Goal: Transaction & Acquisition: Book appointment/travel/reservation

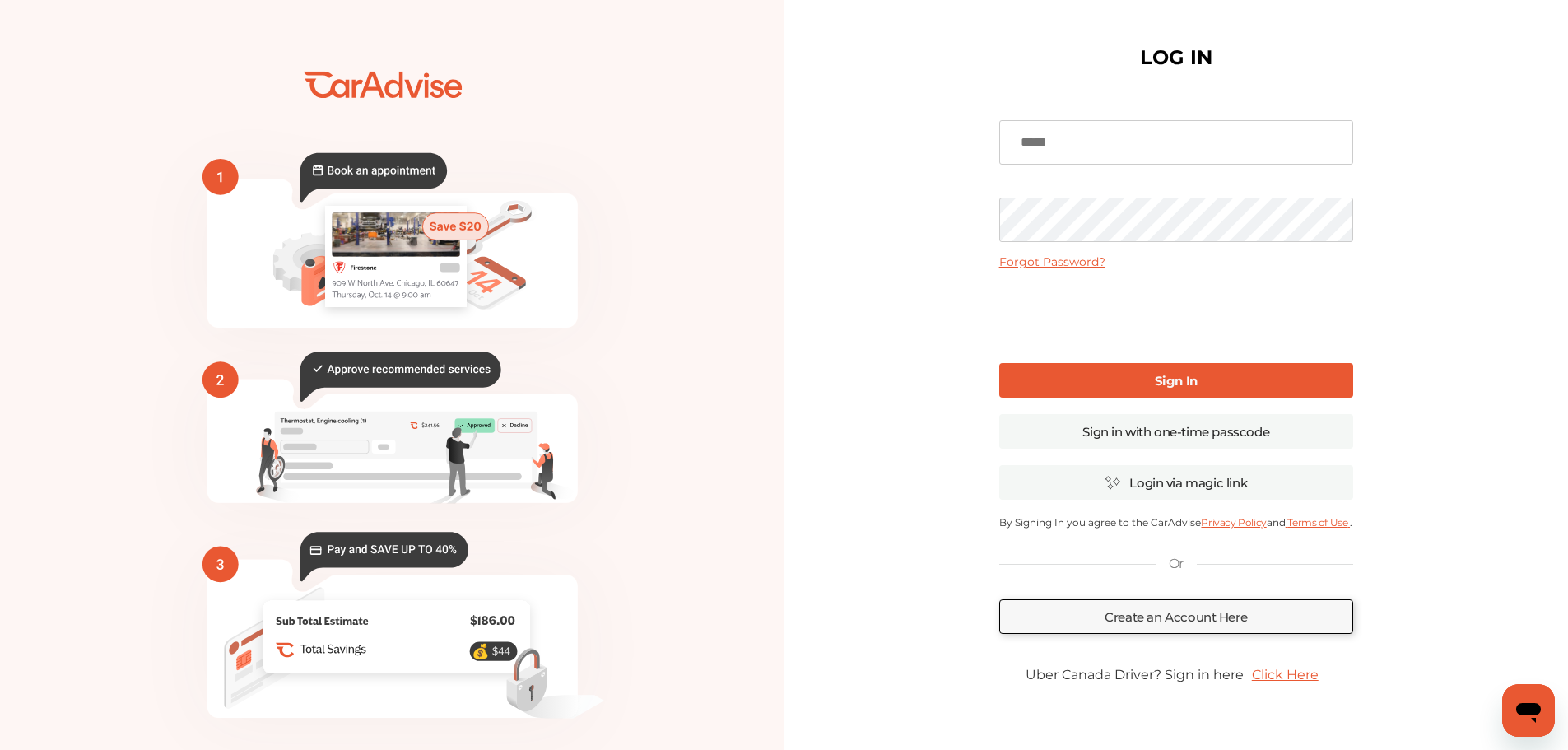
click at [1125, 150] on input at bounding box center [1176, 142] width 354 height 45
type input "**********"
click at [1099, 386] on link "Sign In" at bounding box center [1176, 380] width 354 height 34
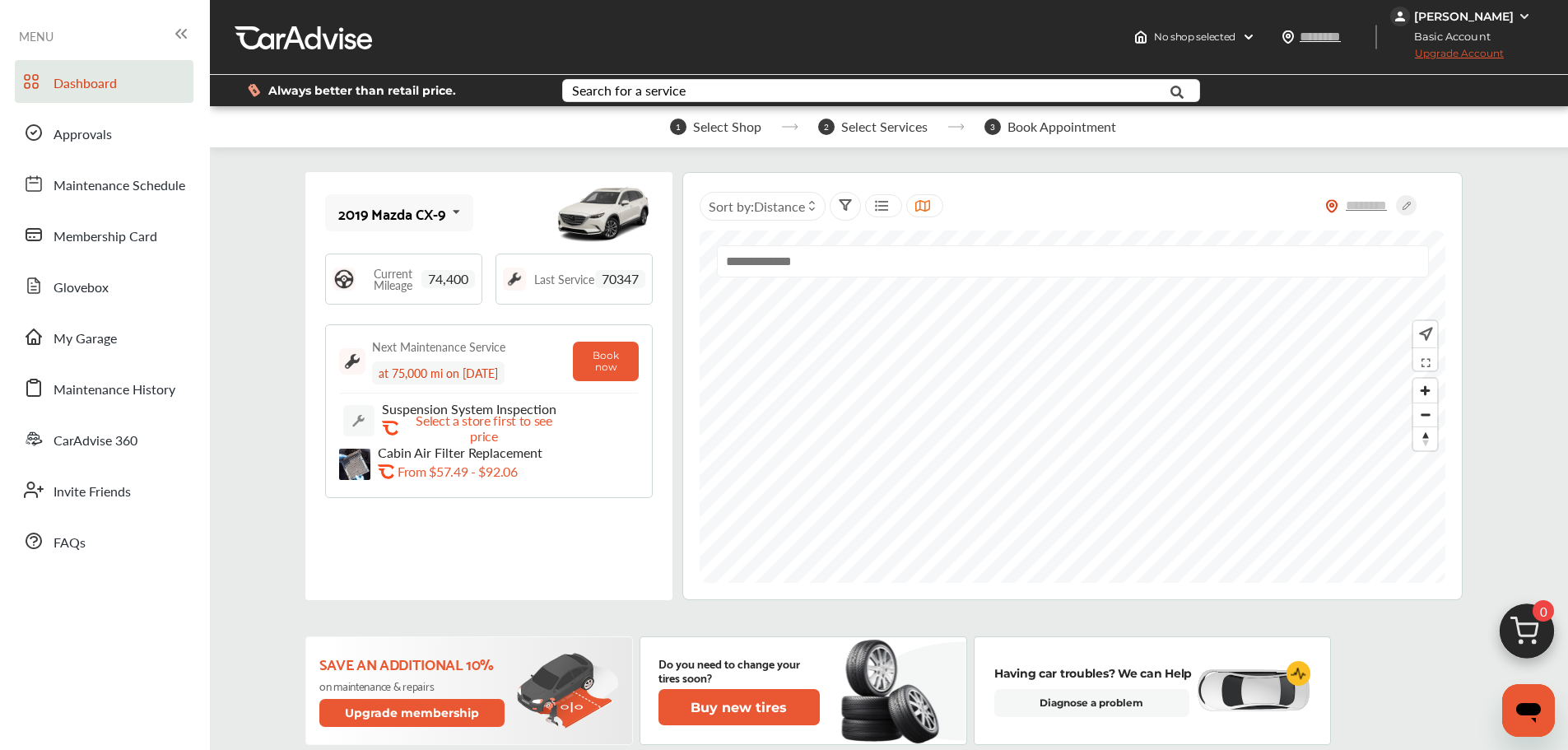
click at [780, 259] on input "text" at bounding box center [1073, 261] width 712 height 32
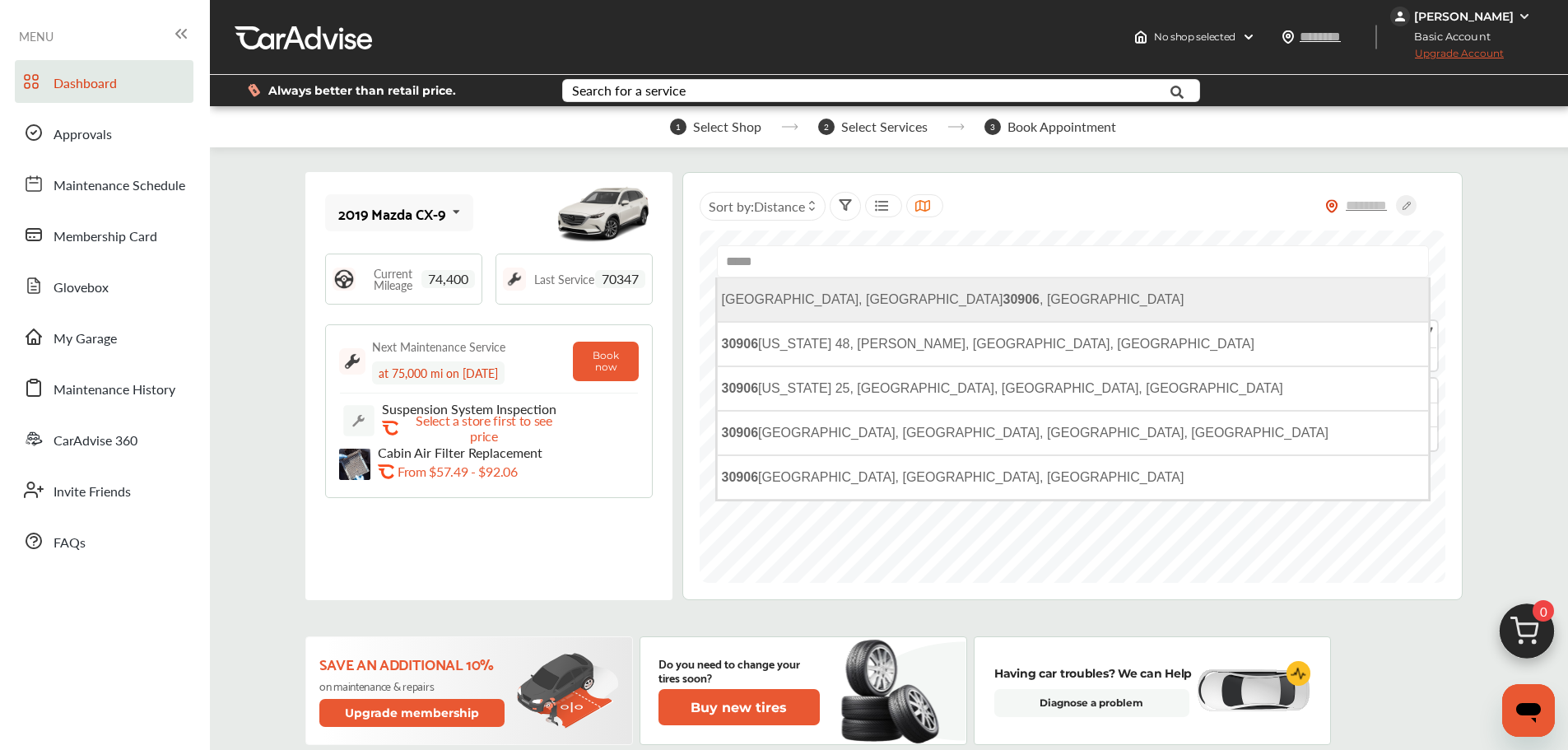
click at [1003, 295] on b "30906" at bounding box center [1021, 299] width 37 height 14
type input "**********"
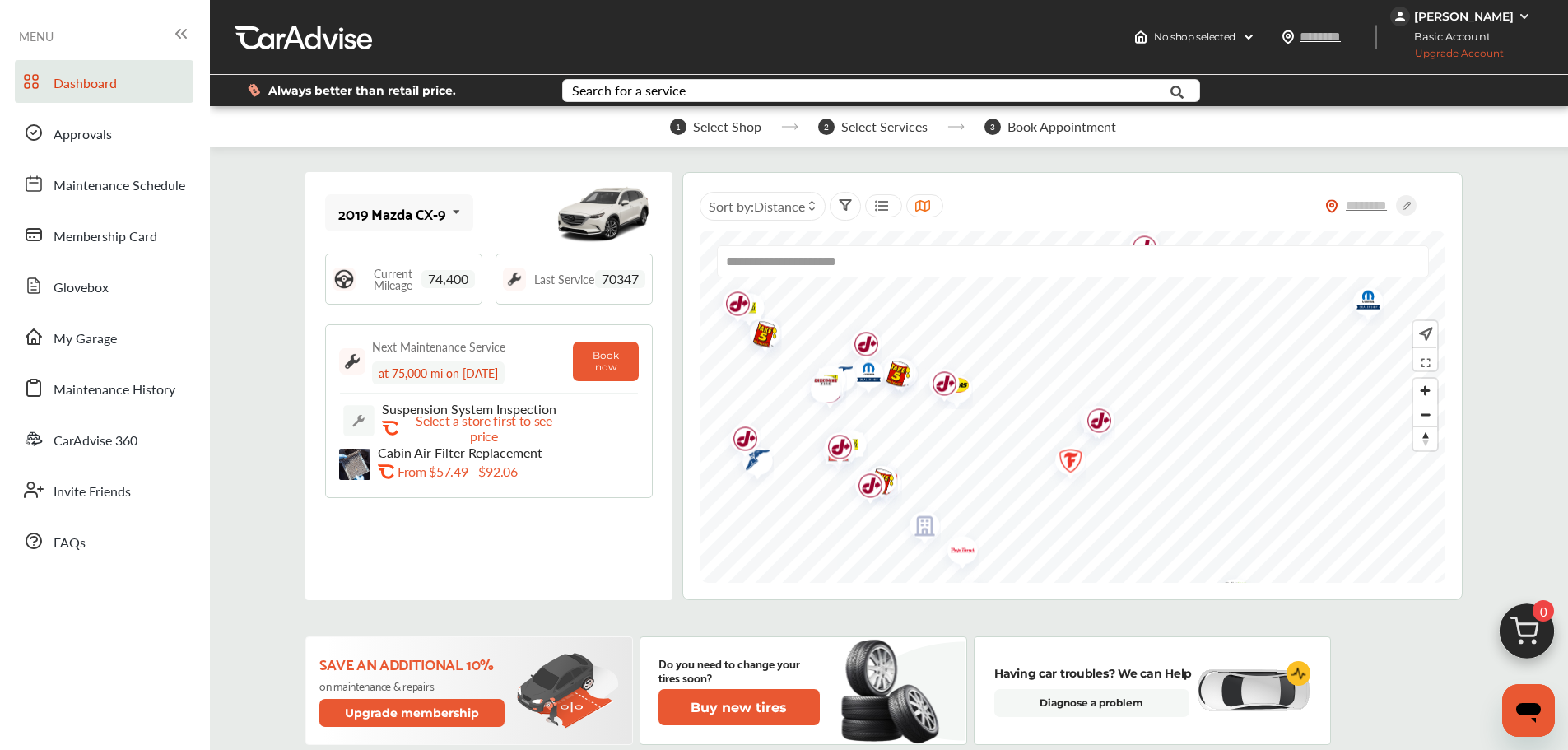
click at [898, 374] on img "Map marker" at bounding box center [893, 376] width 44 height 53
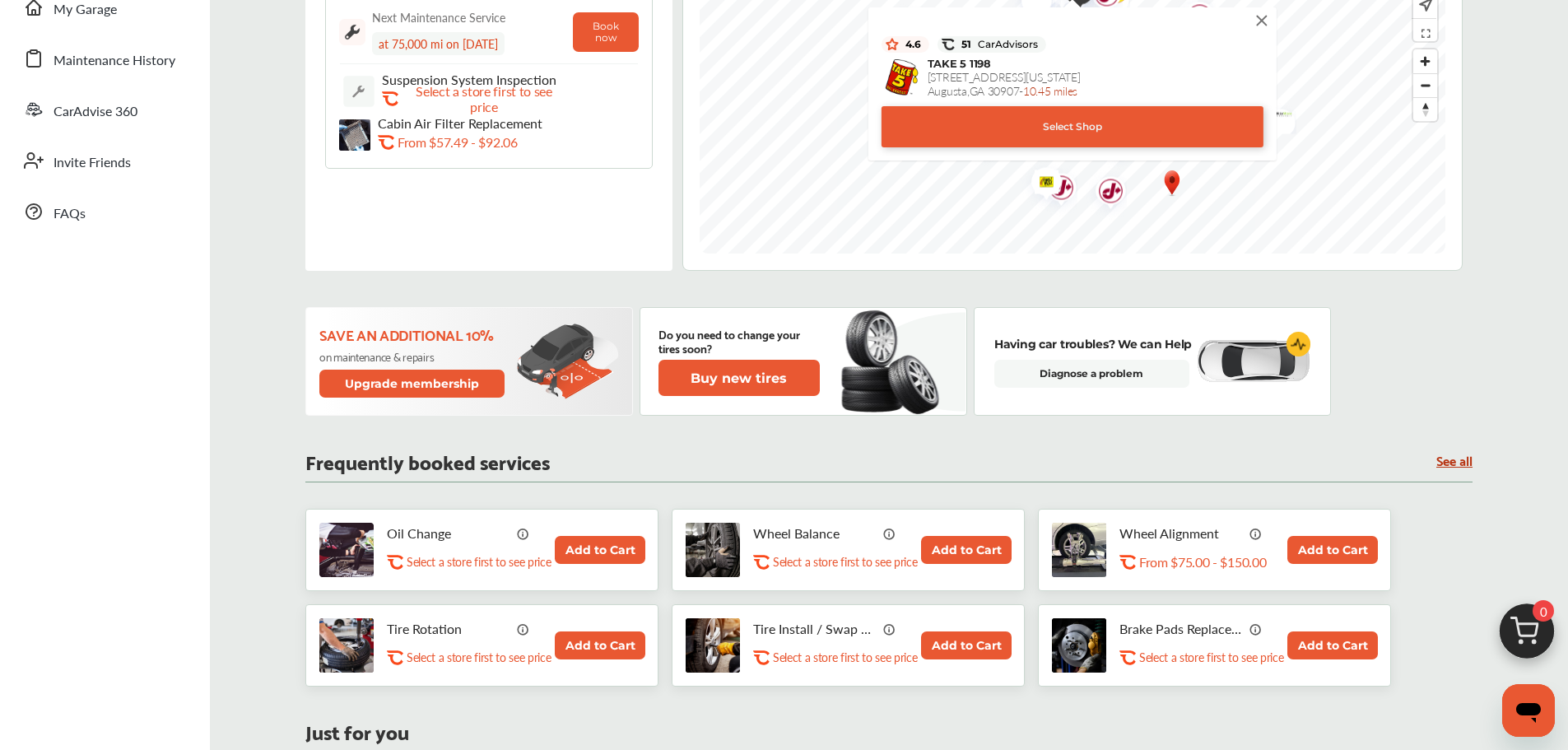
scroll to position [412, 0]
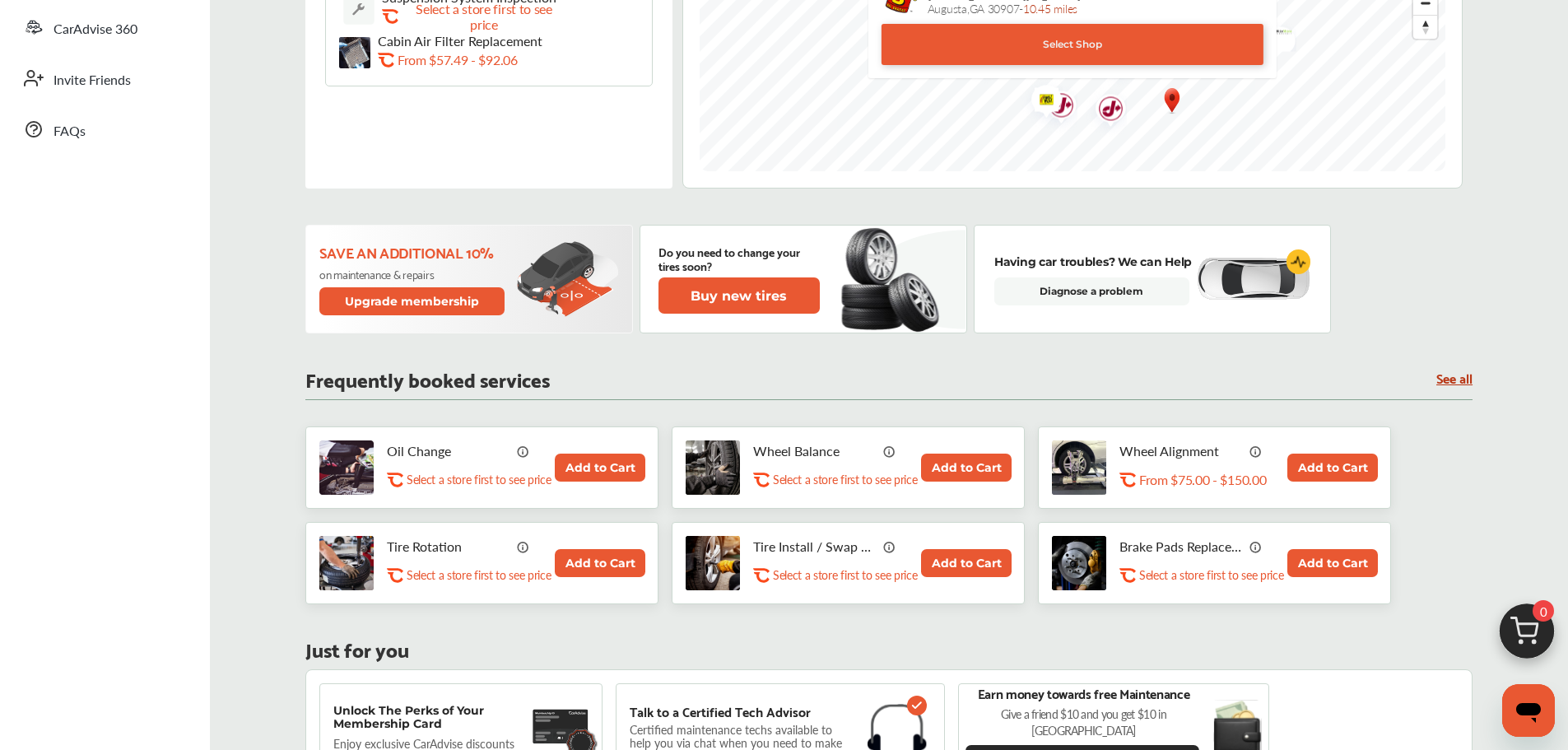
click at [576, 467] on button "Add to Cart" at bounding box center [600, 467] width 90 height 28
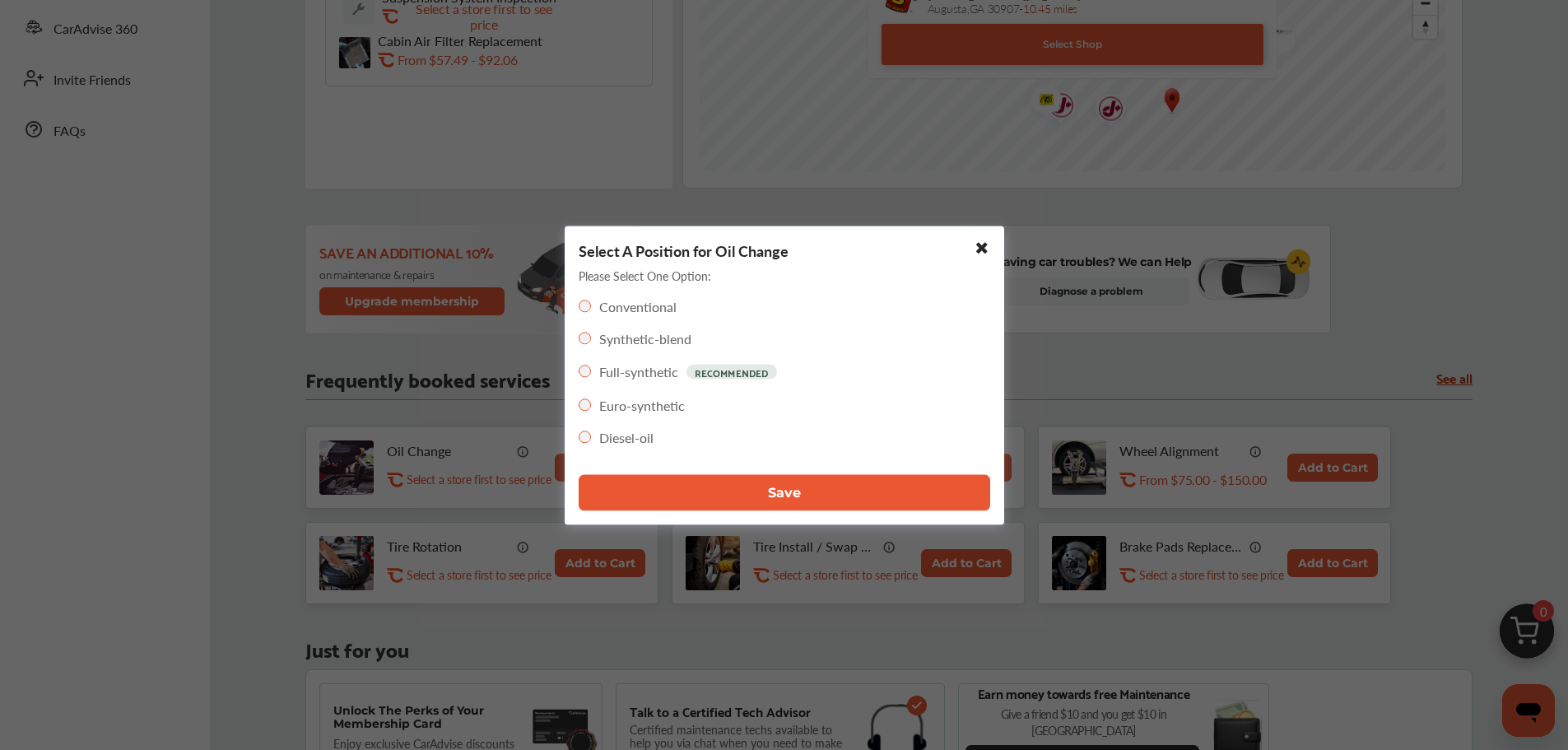
click at [733, 491] on button "Save" at bounding box center [785, 492] width 412 height 36
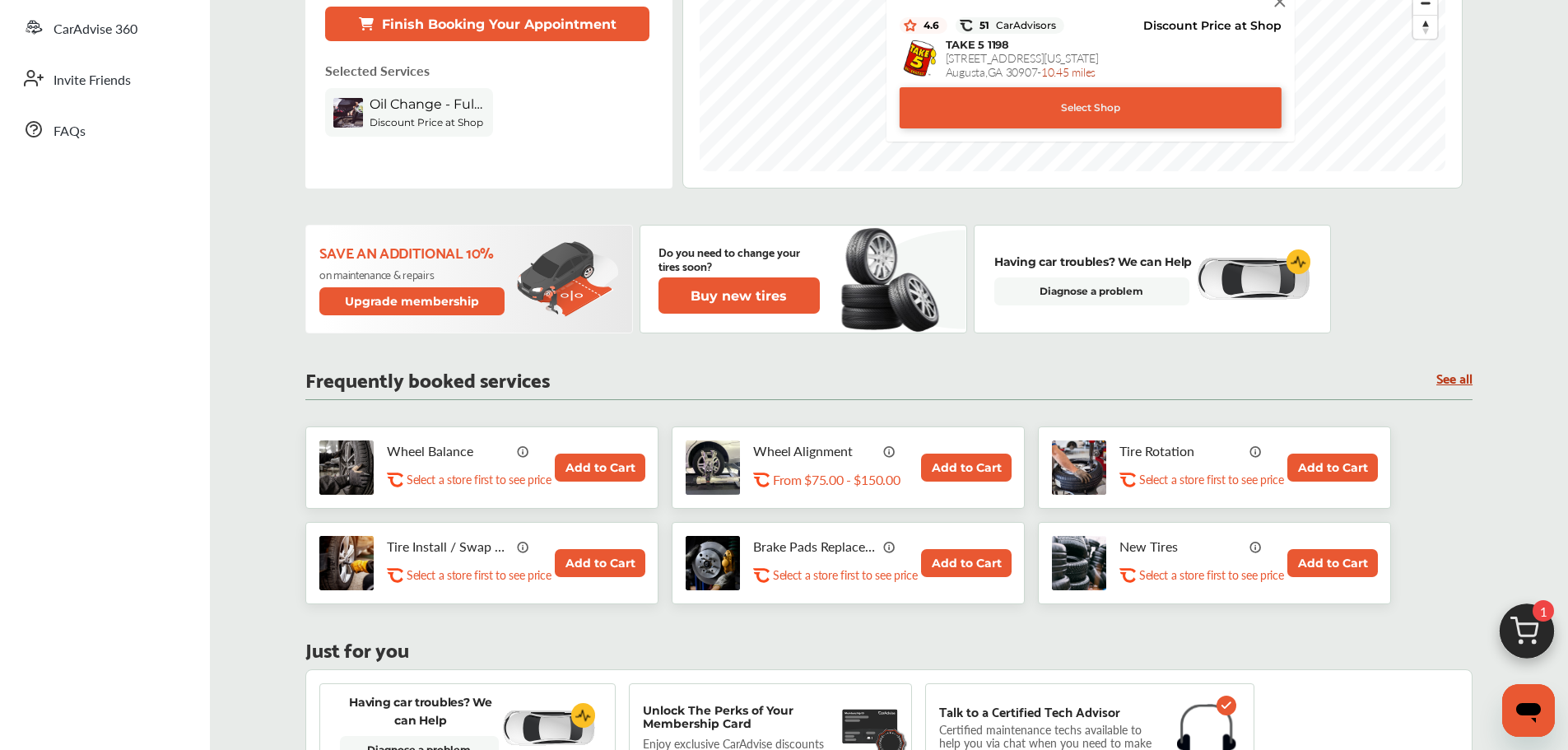
click at [1319, 472] on button "Add to Cart" at bounding box center [1332, 467] width 90 height 28
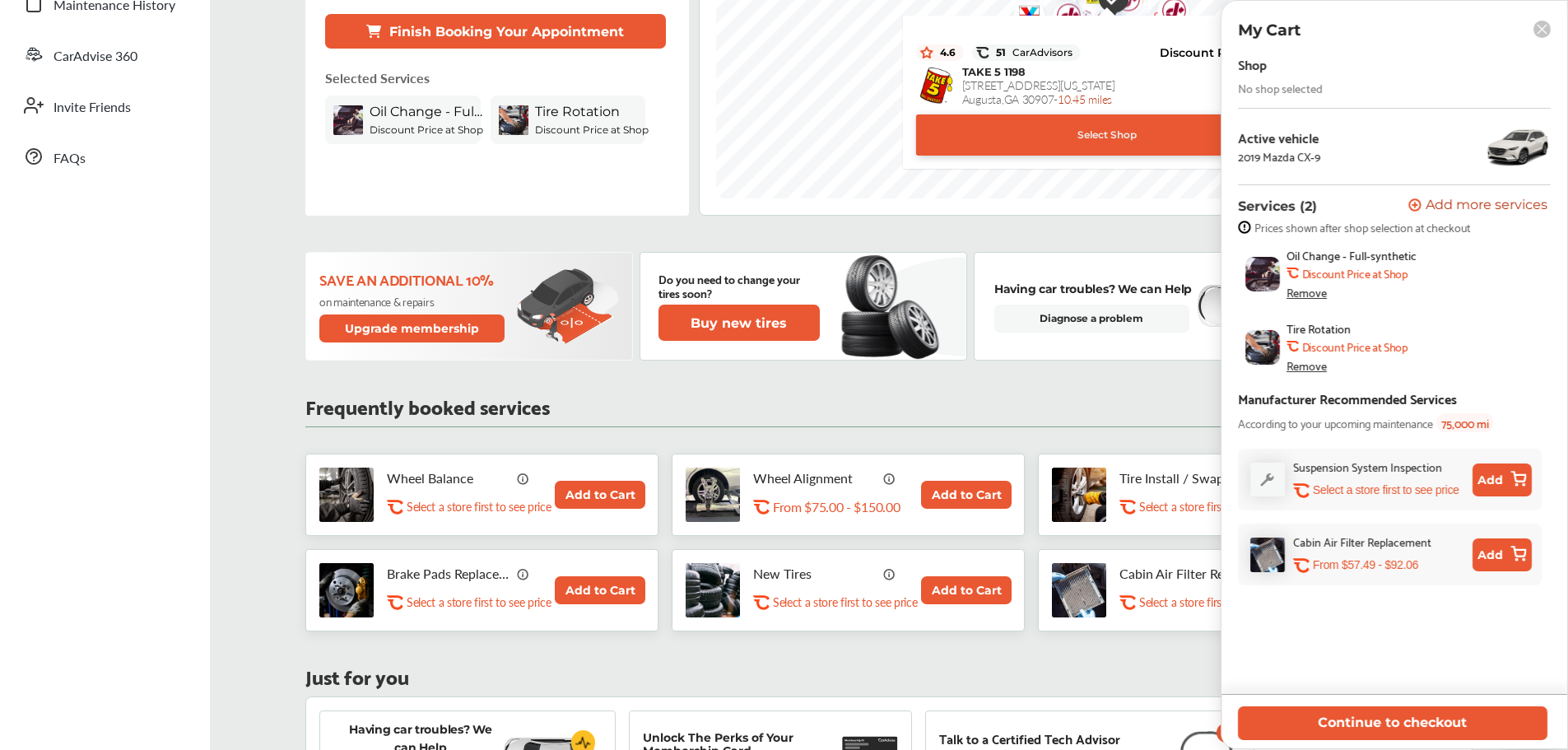
scroll to position [0, 0]
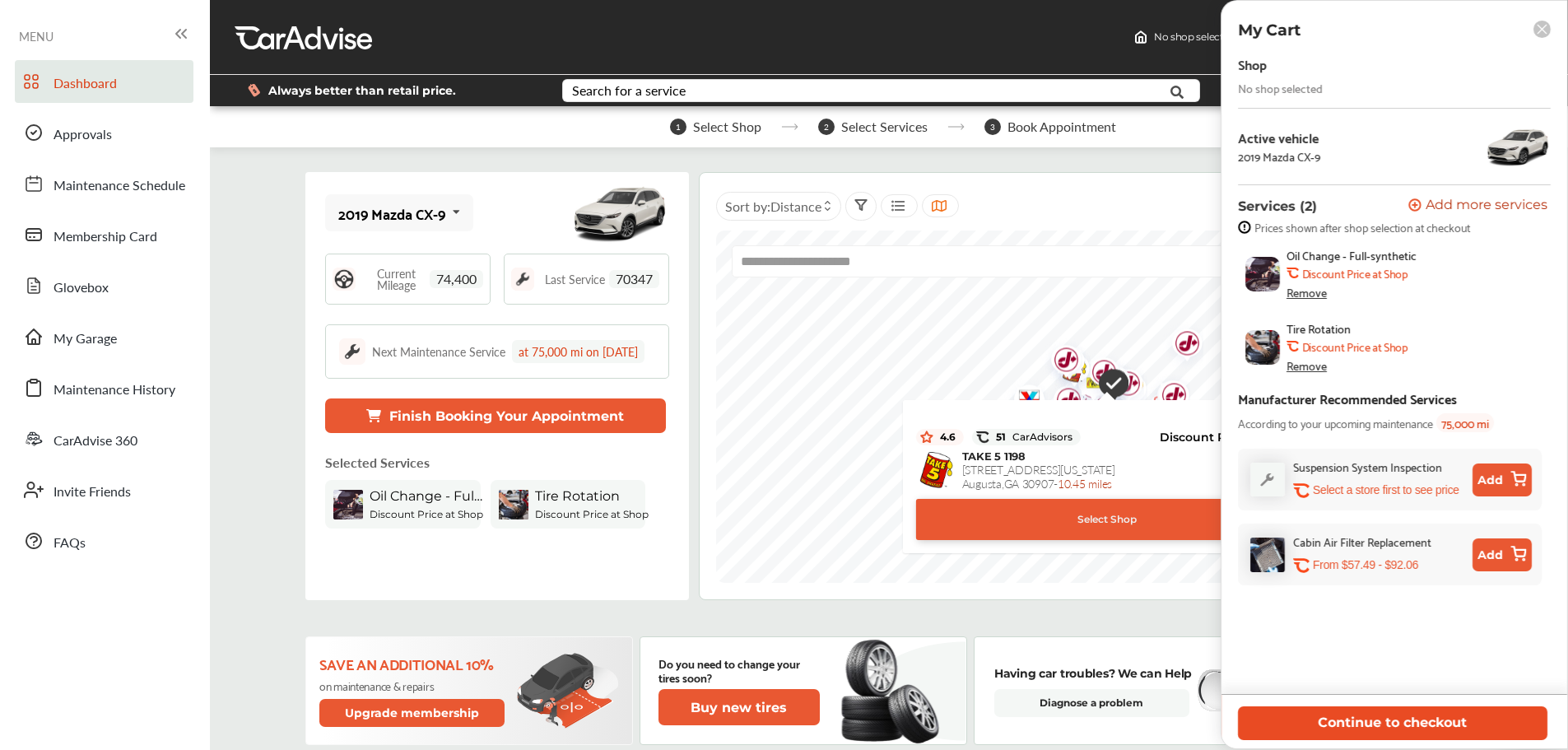
click at [1388, 724] on button "Continue to checkout" at bounding box center [1392, 723] width 309 height 34
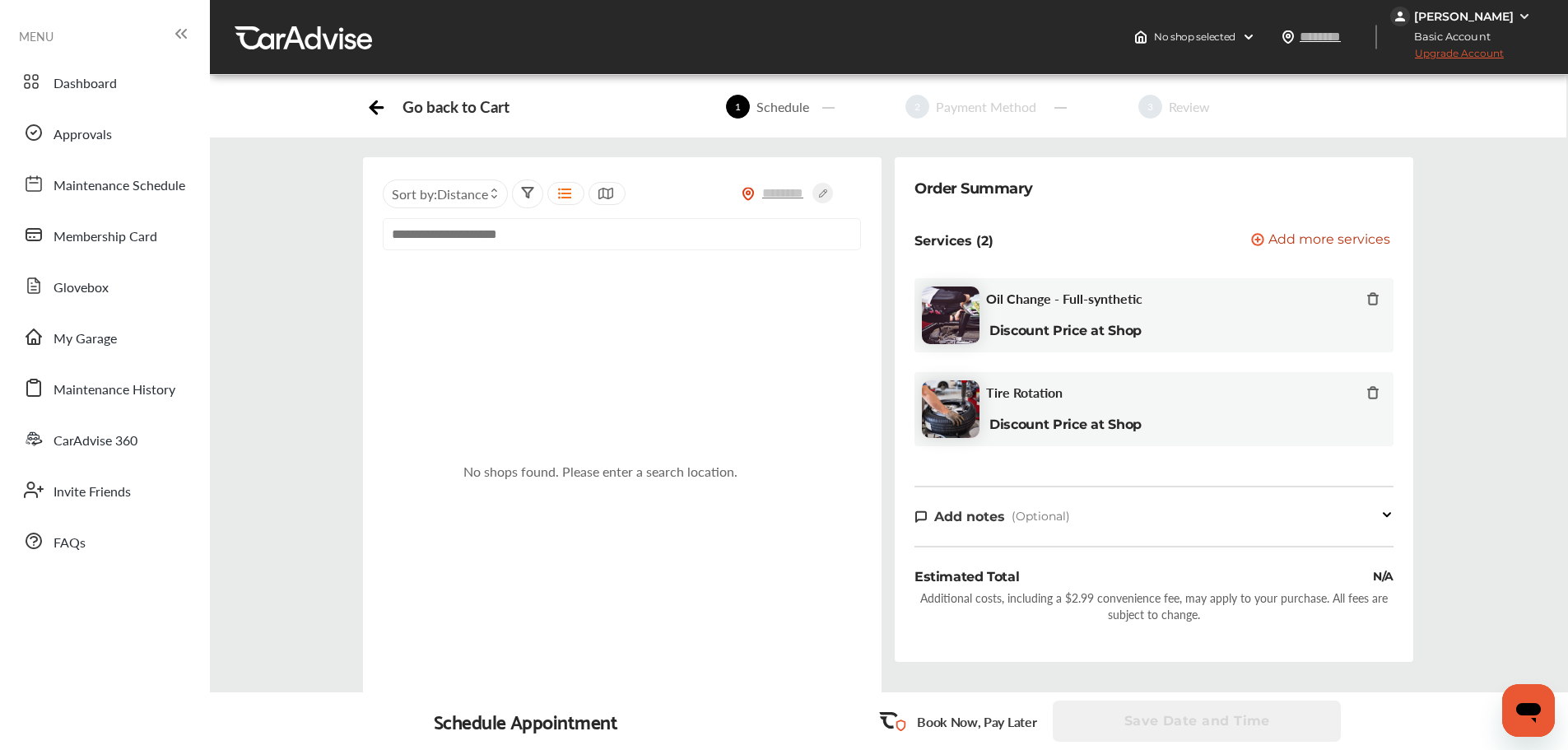
click at [480, 244] on input "text" at bounding box center [621, 234] width 478 height 32
type input "*"
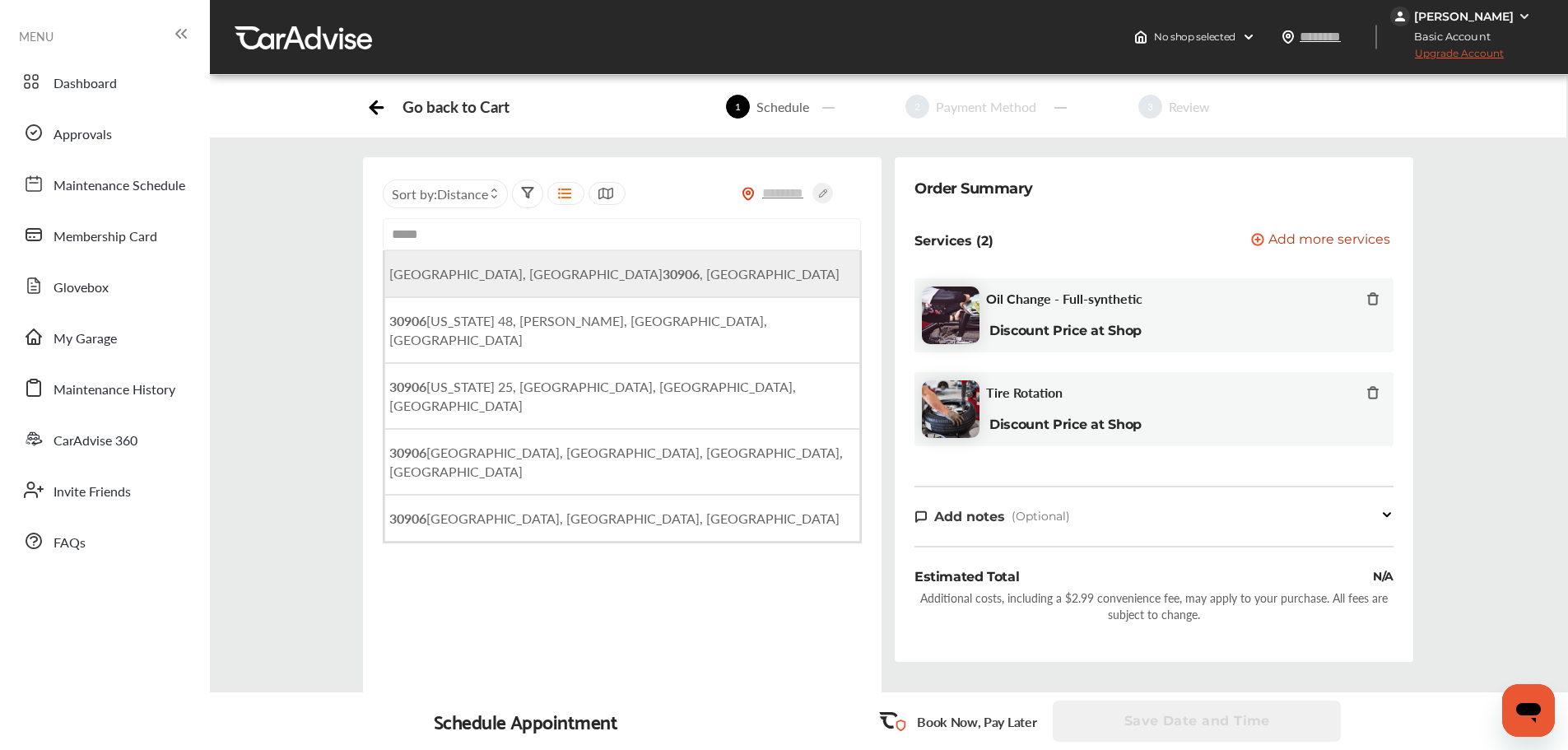
click at [663, 272] on b "30906" at bounding box center [681, 274] width 37 height 19
type input "**********"
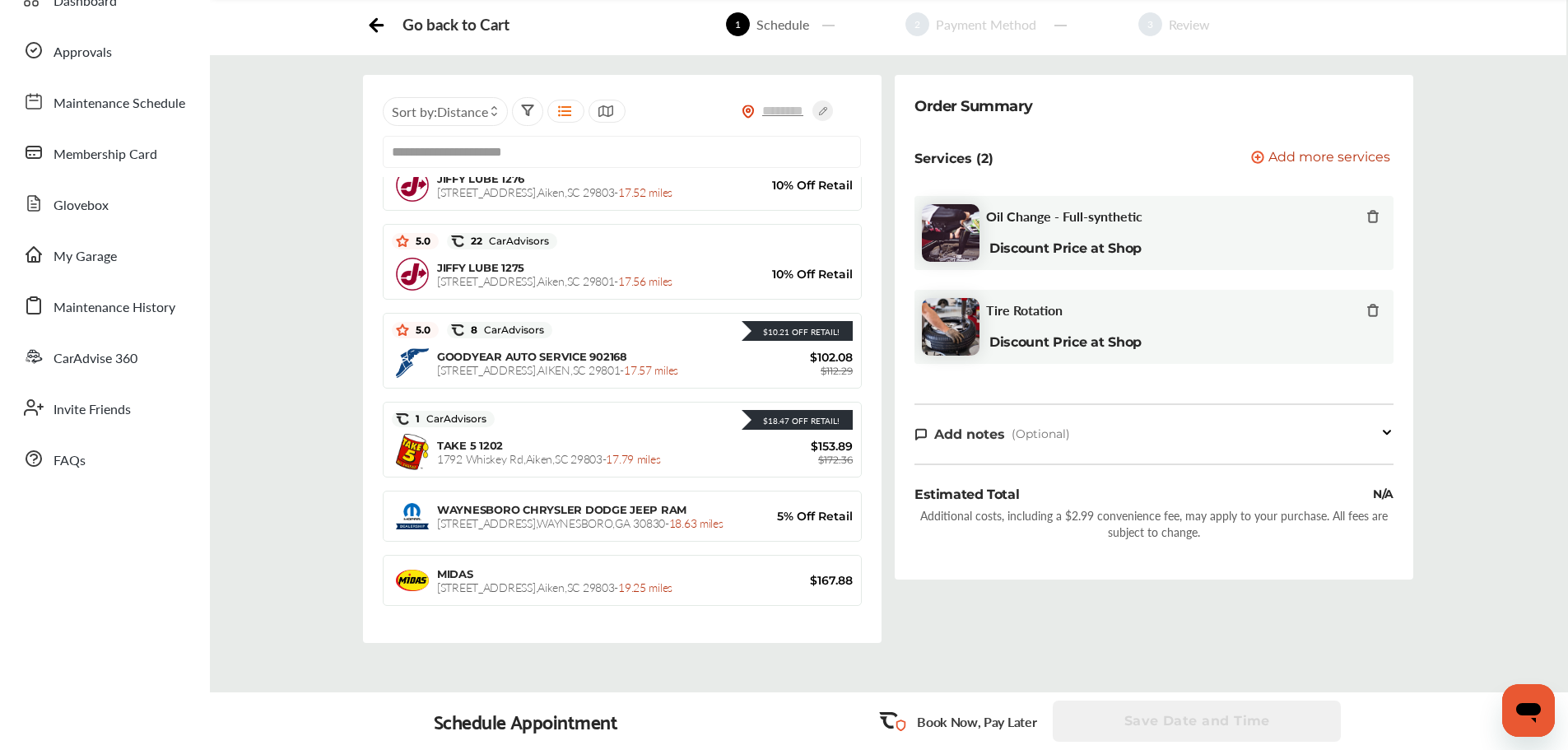
scroll to position [3680, 0]
click at [1368, 312] on icon at bounding box center [1372, 309] width 13 height 13
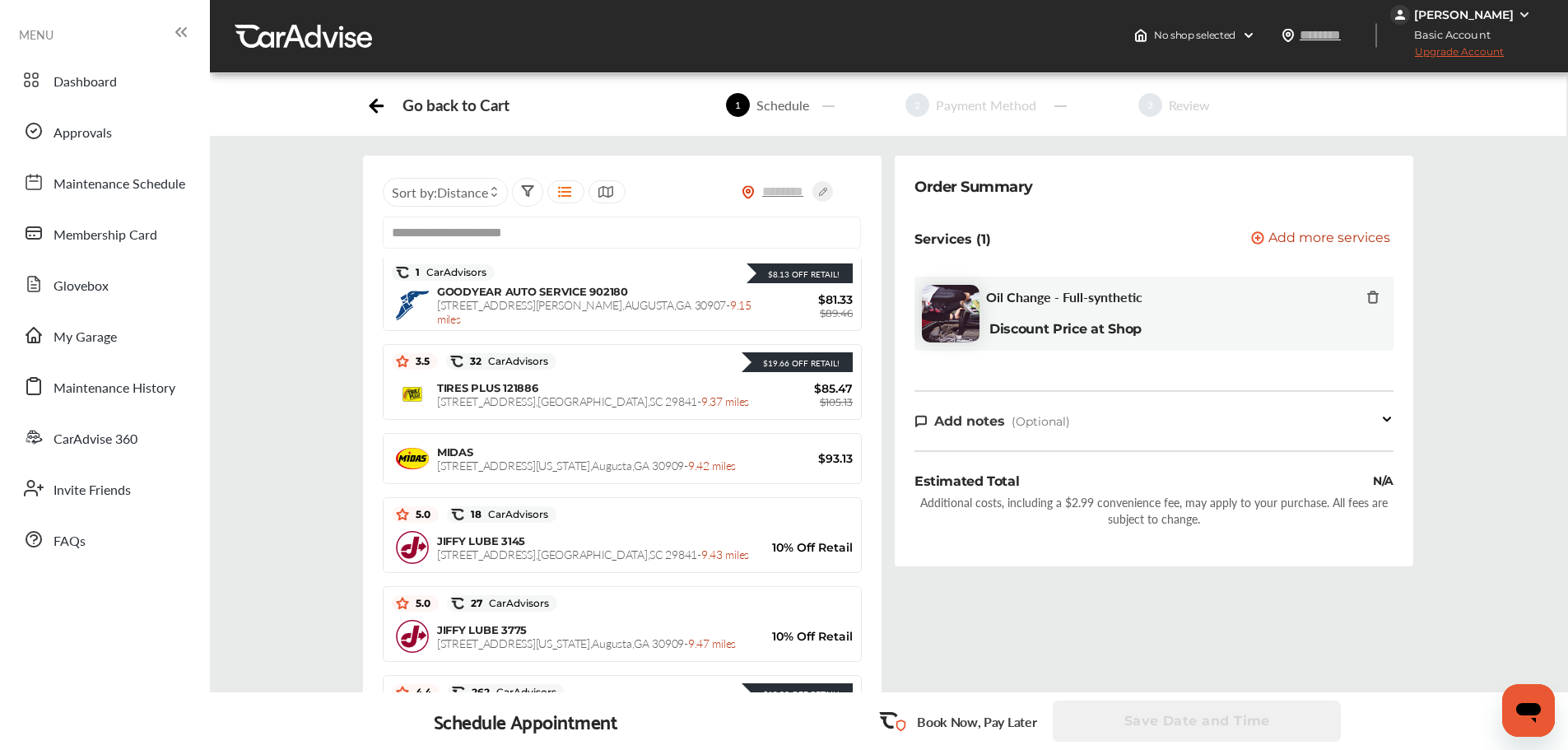
scroll to position [1557, 0]
click at [1365, 229] on div "Services (1) Add a service Add more services" at bounding box center [1154, 239] width 479 height 42
click at [1366, 232] on span "Add more services" at bounding box center [1328, 239] width 121 height 16
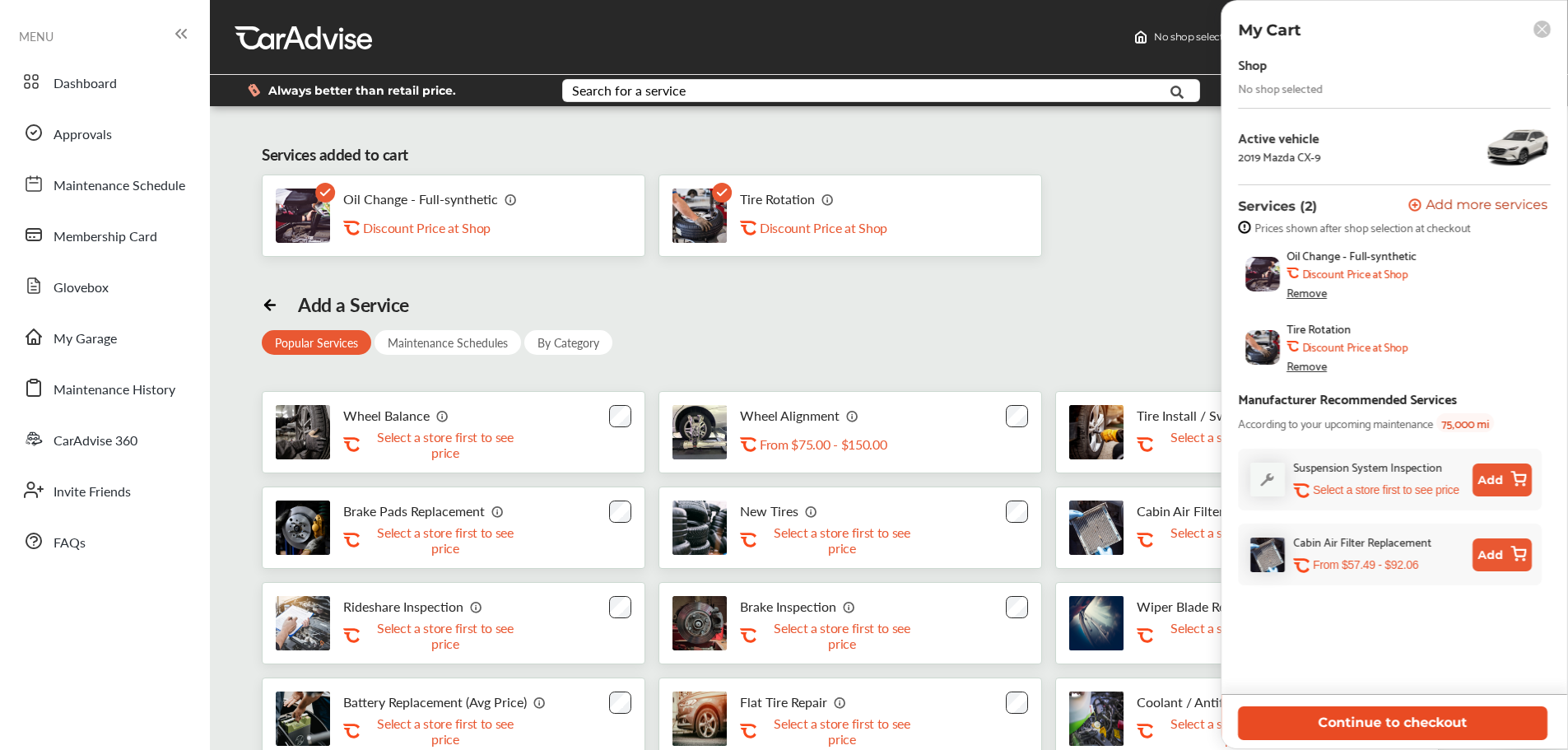
click at [1380, 712] on button "Continue to checkout" at bounding box center [1392, 723] width 309 height 34
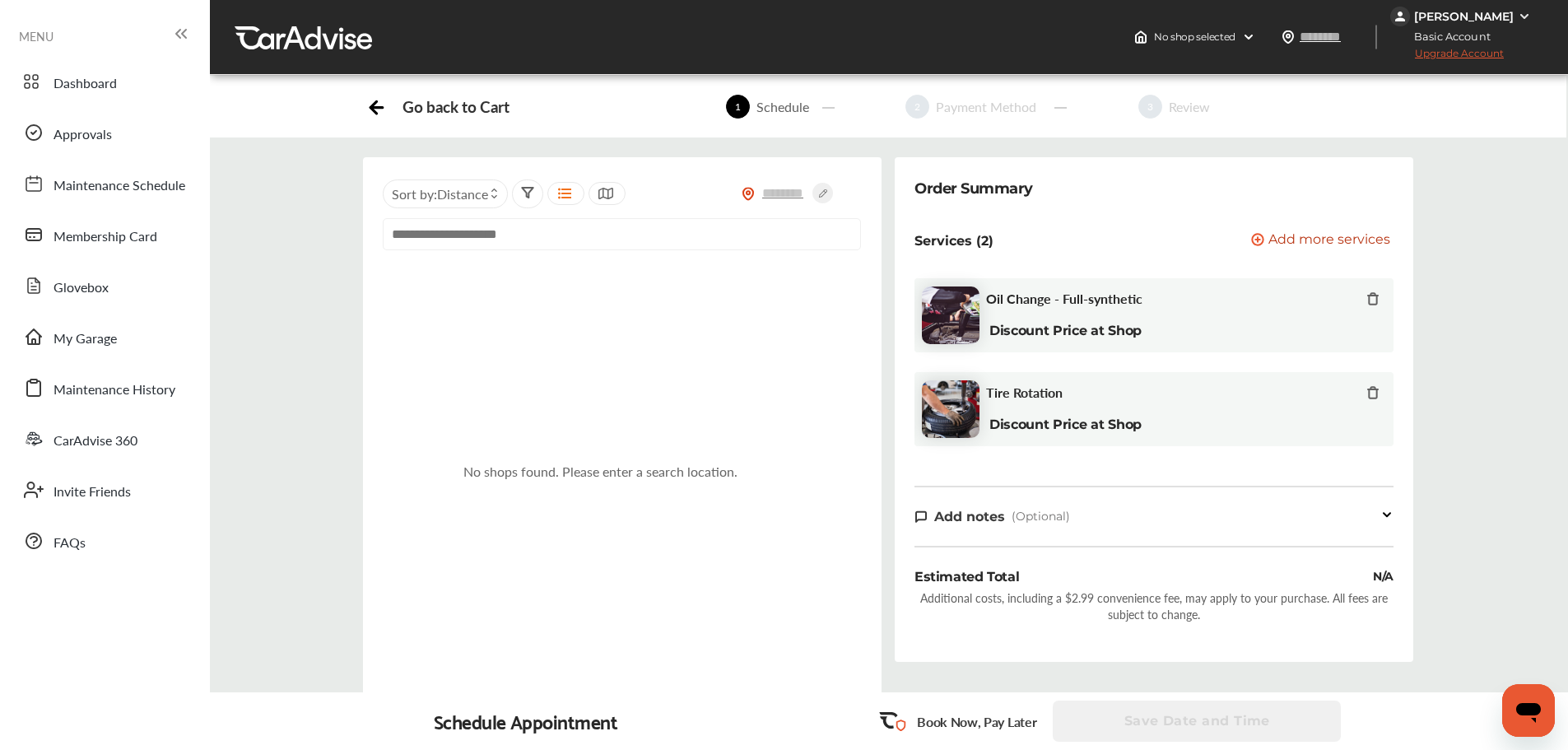
click at [488, 236] on input "text" at bounding box center [621, 234] width 478 height 32
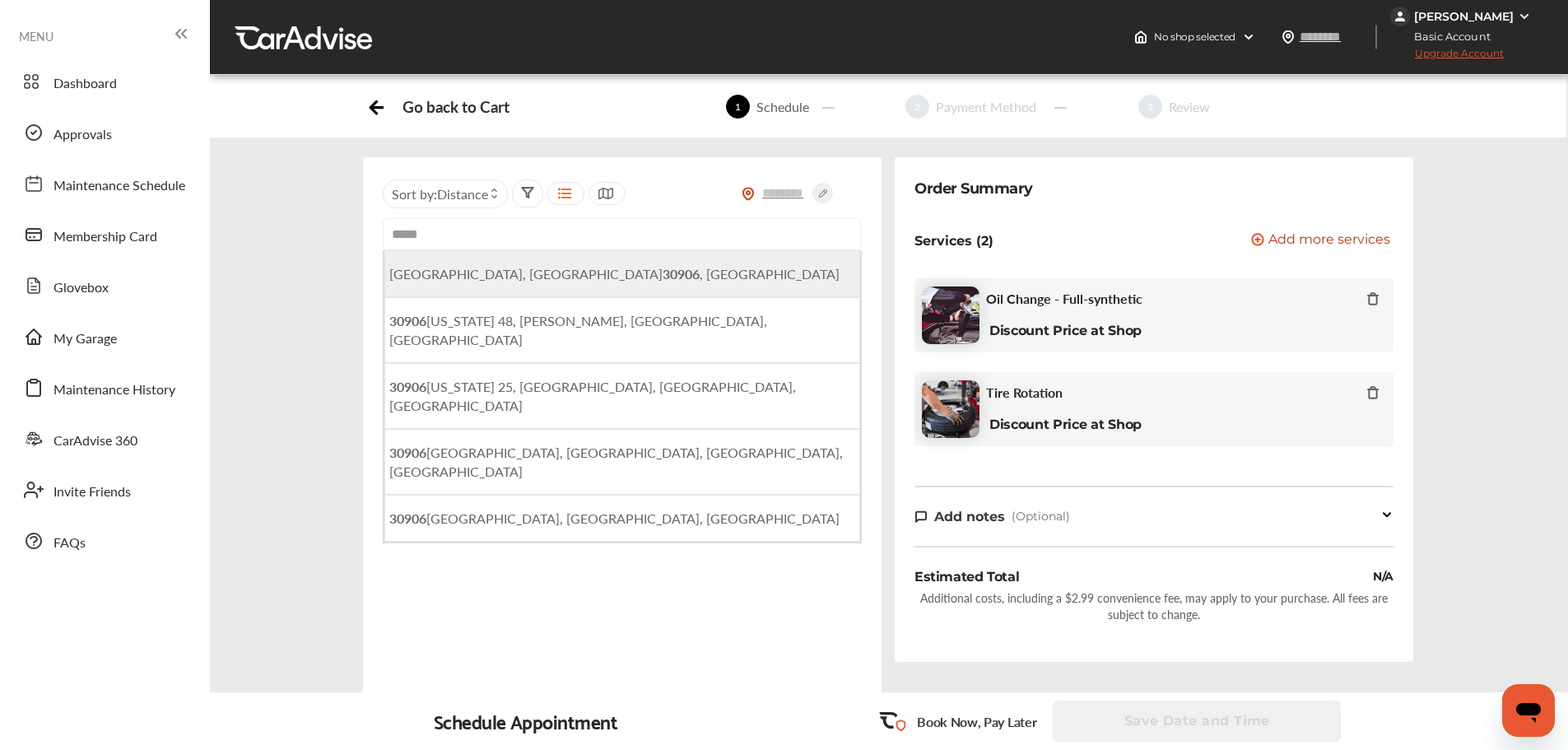
click at [573, 284] on li "[GEOGRAPHIC_DATA] , [GEOGRAPHIC_DATA]" at bounding box center [622, 273] width 476 height 47
type input "**********"
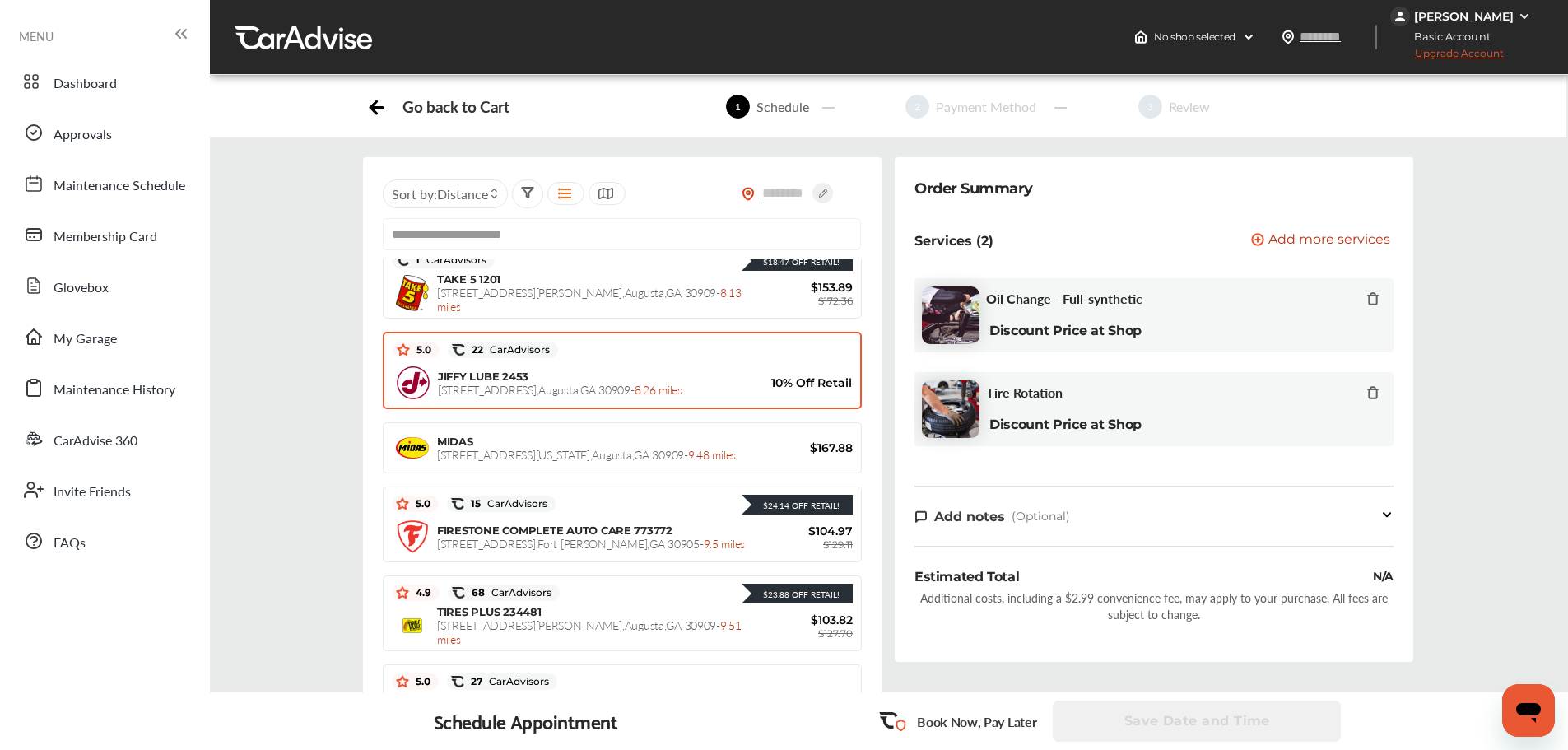
scroll to position [1305, 0]
click at [649, 365] on div "JIFFY LUBE [STREET_ADDRESS] - 8.26 miles 10% Off Retail" at bounding box center [622, 384] width 459 height 41
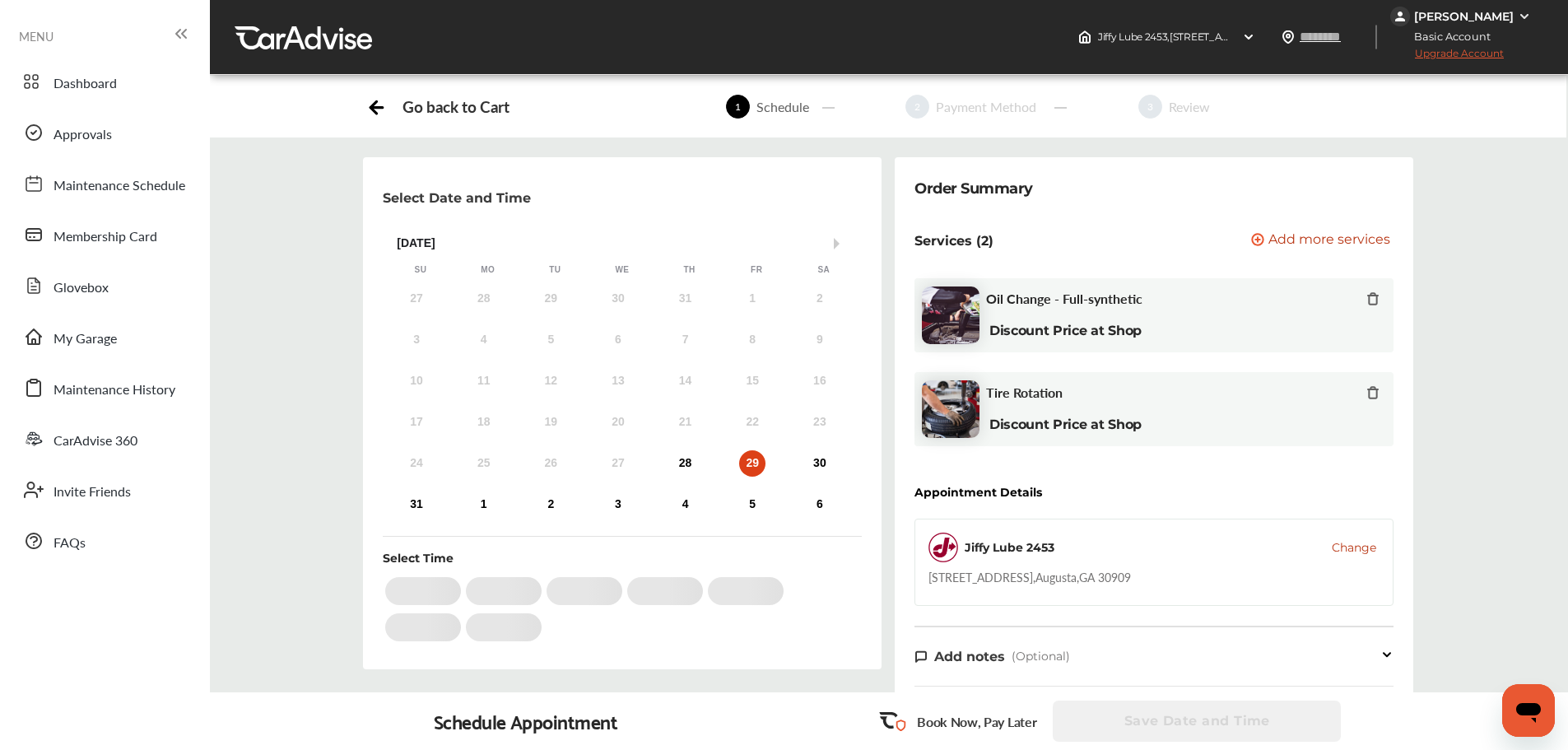
scroll to position [89, 0]
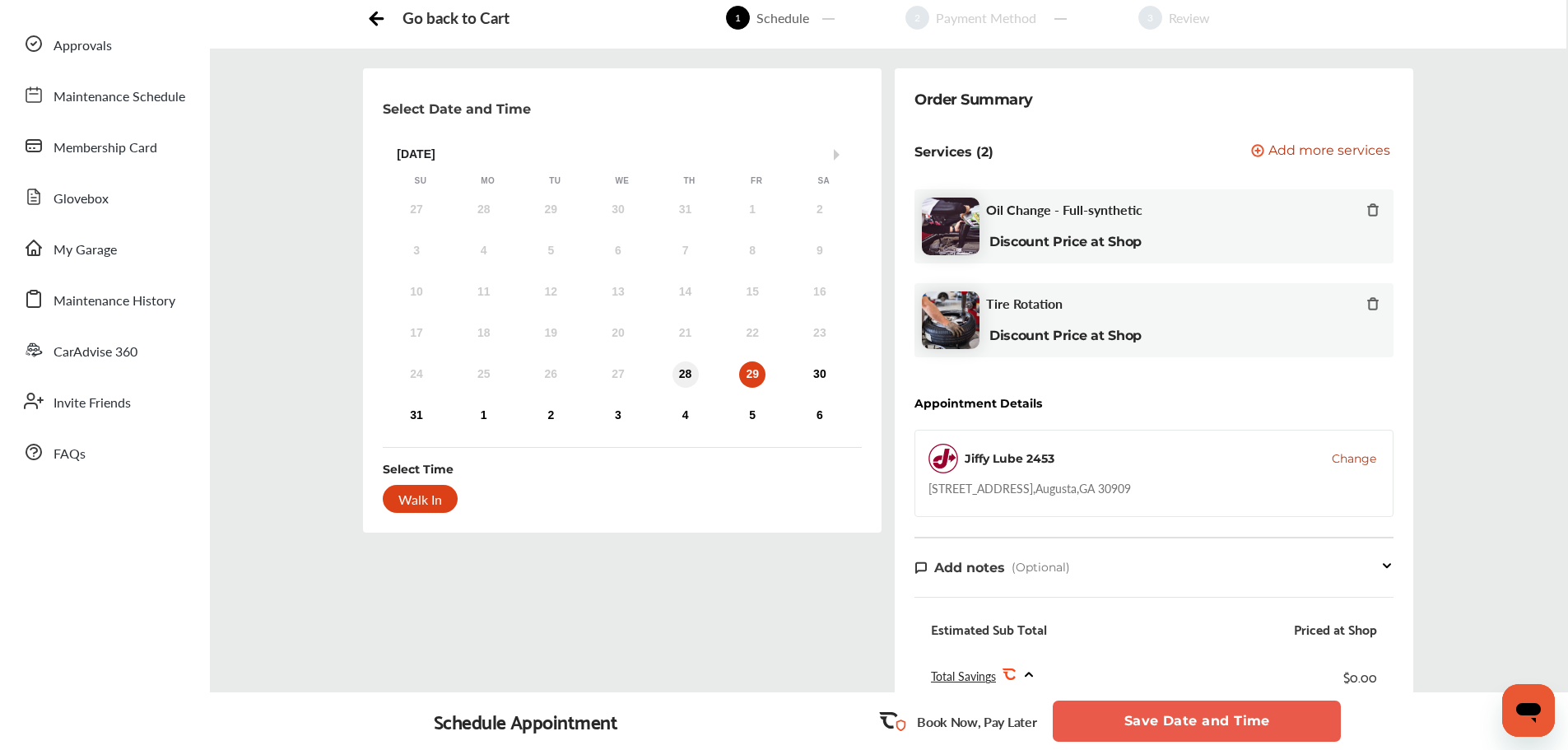
click at [693, 372] on div "28" at bounding box center [685, 374] width 27 height 27
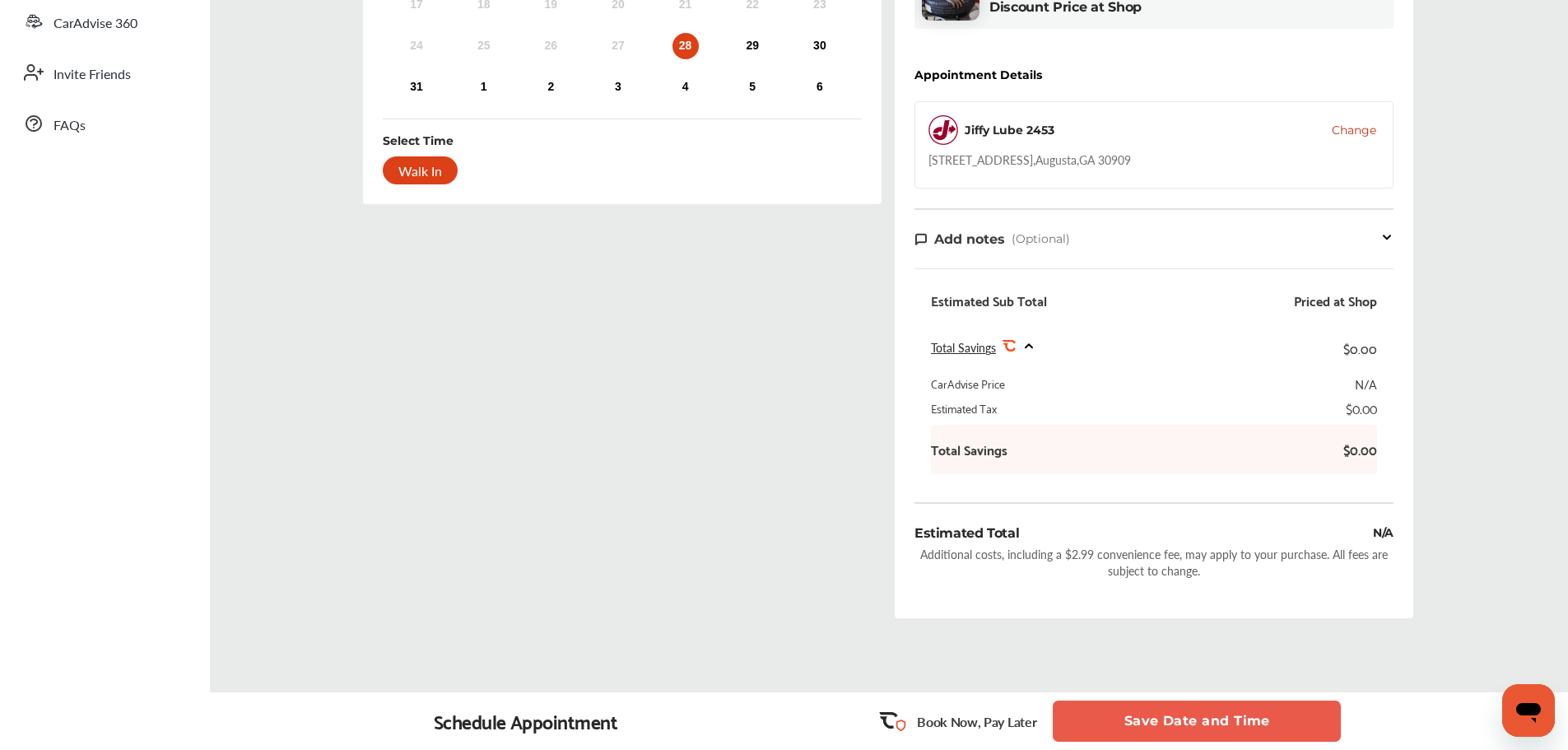
scroll to position [253, 0]
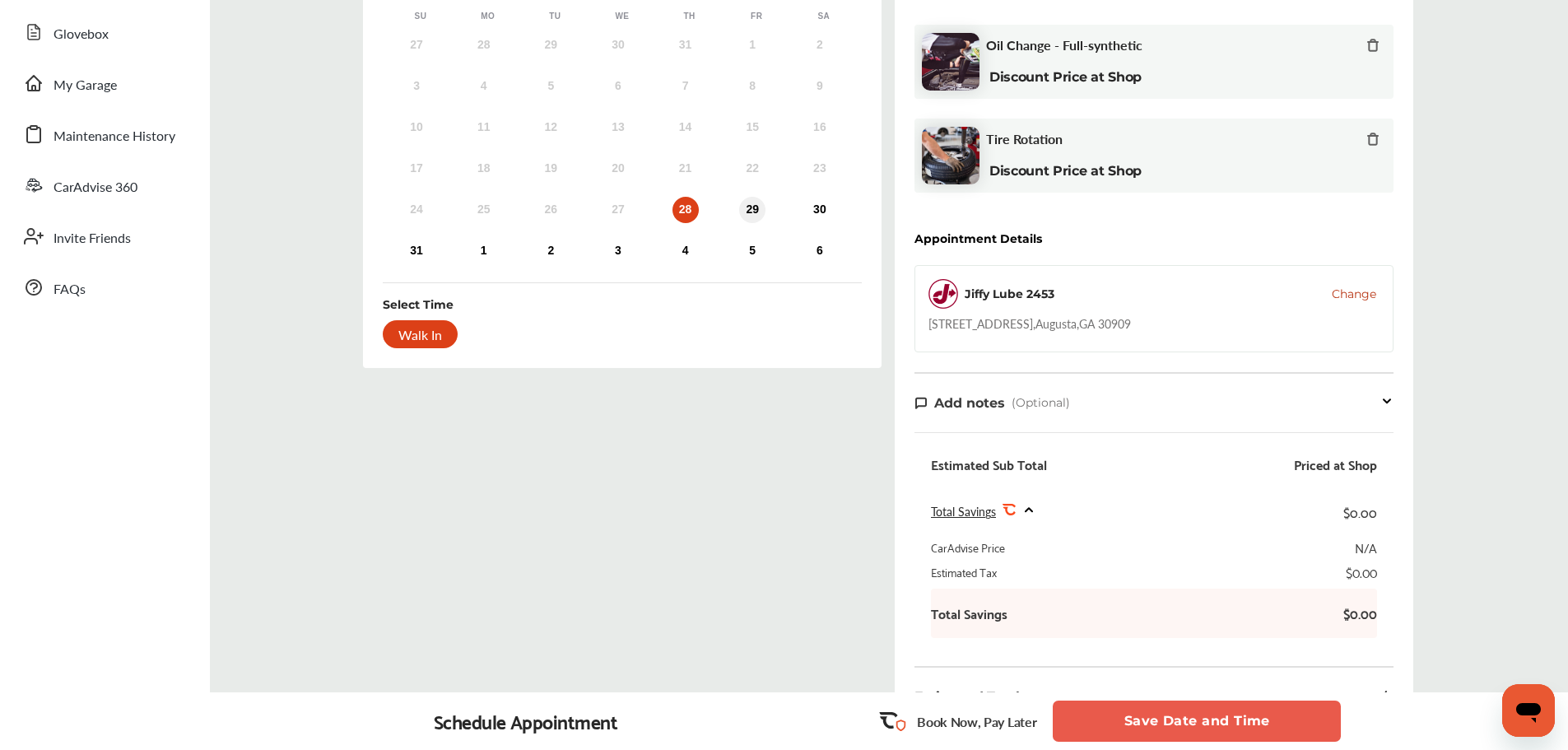
click at [753, 215] on div "29" at bounding box center [752, 209] width 27 height 27
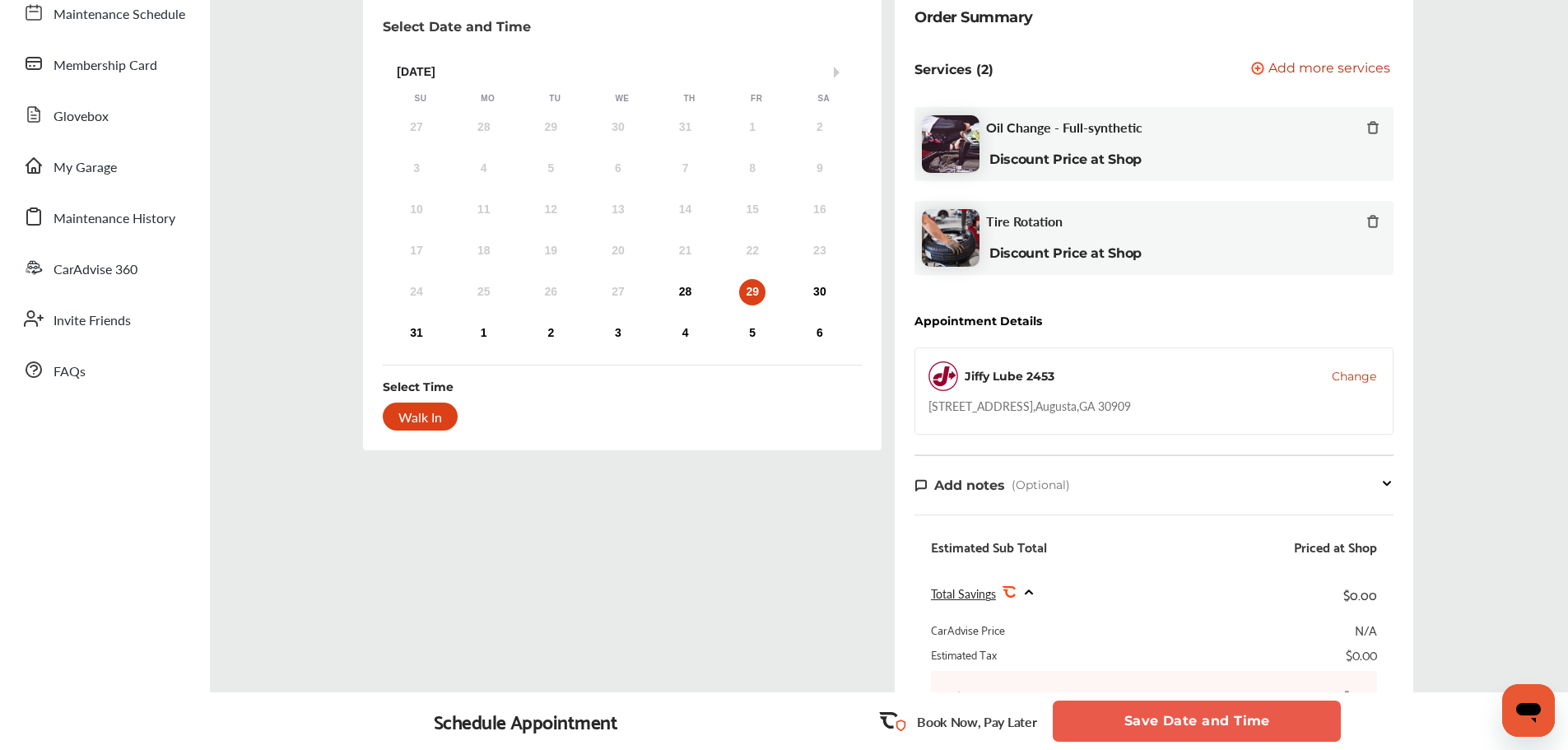
scroll to position [0, 0]
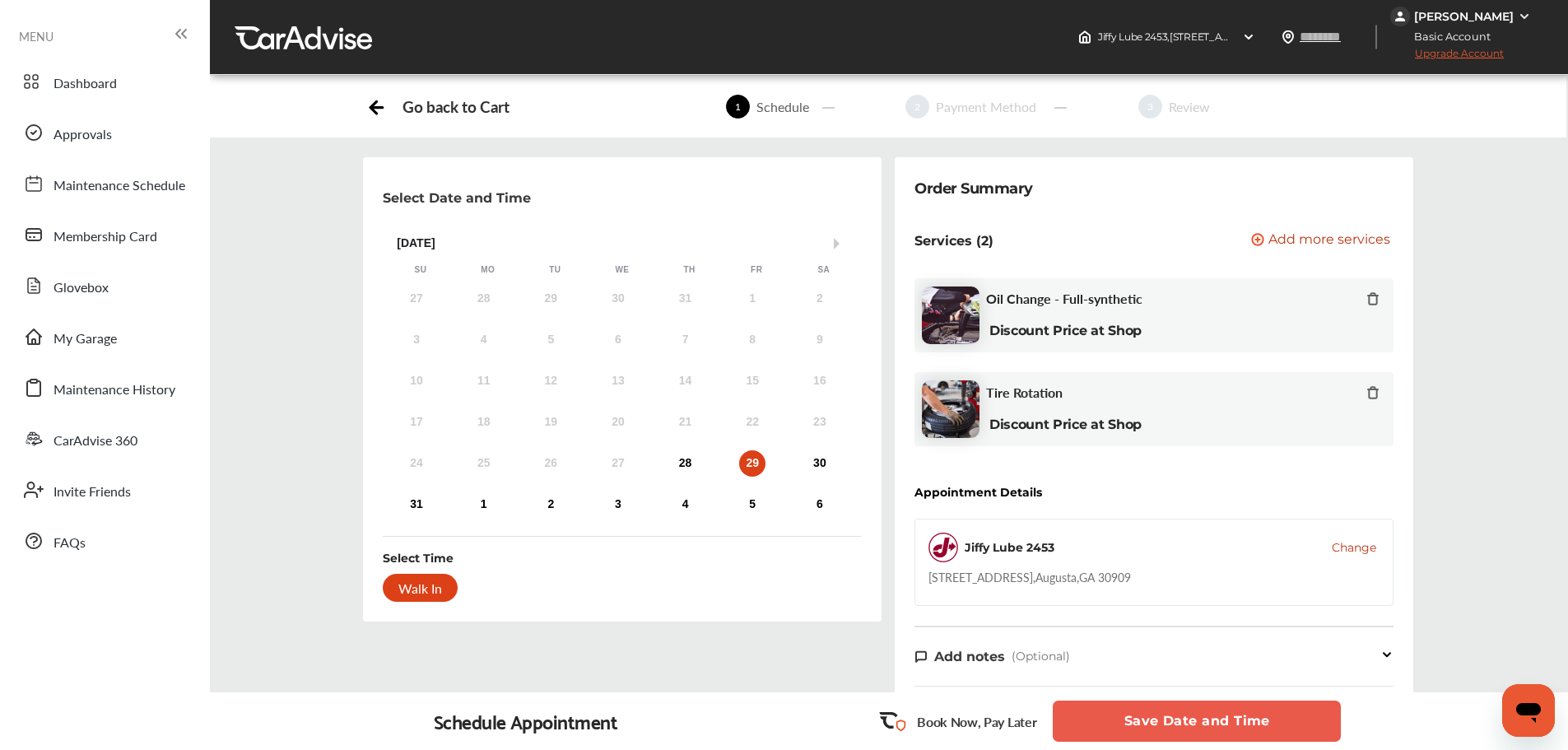
click at [388, 116] on div "Go back to Cart" at bounding box center [437, 107] width 142 height 25
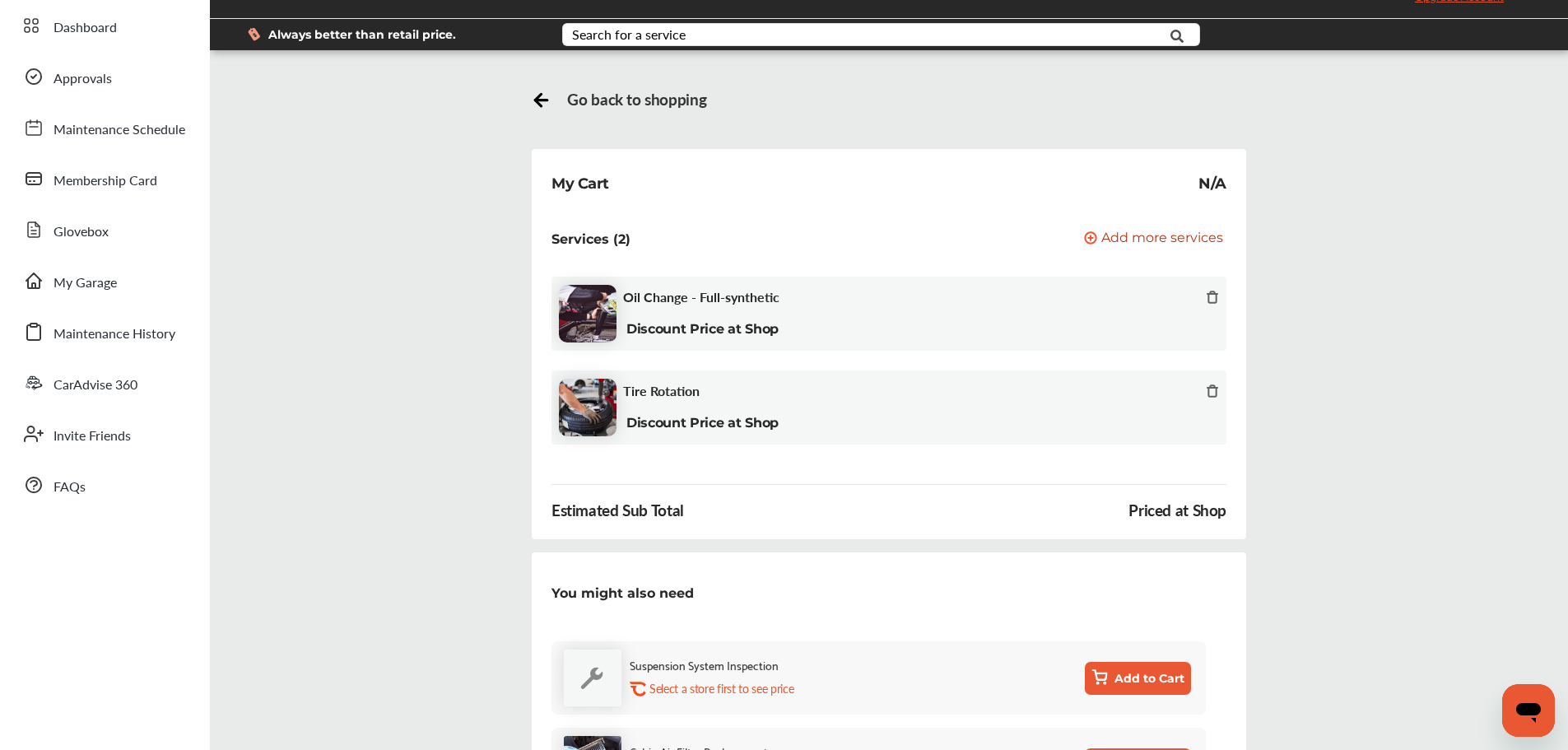
scroll to position [331, 0]
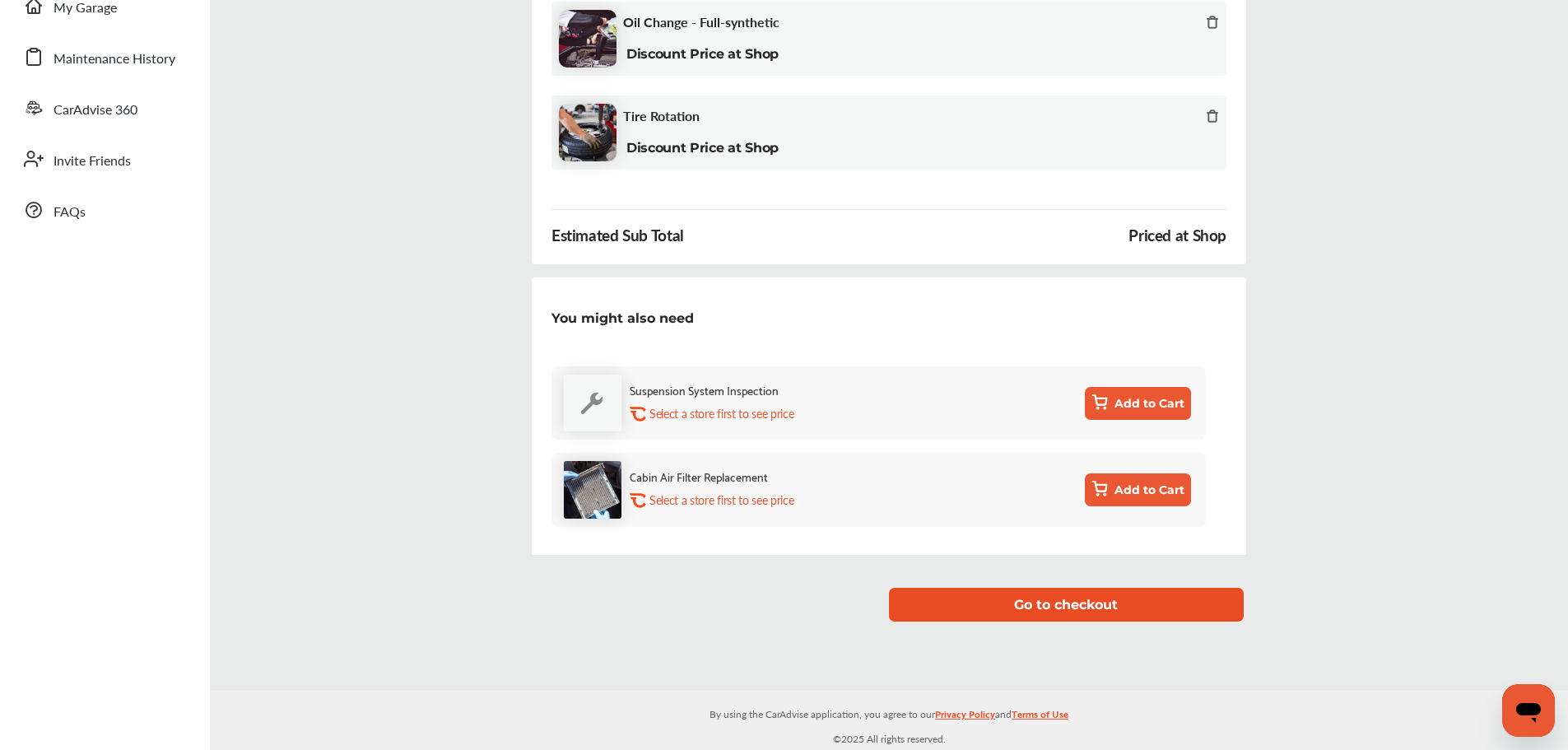
drag, startPoint x: 1097, startPoint y: 629, endPoint x: 1097, endPoint y: 619, distance: 10.0
click at [1097, 619] on button "Go to checkout" at bounding box center [1067, 604] width 355 height 34
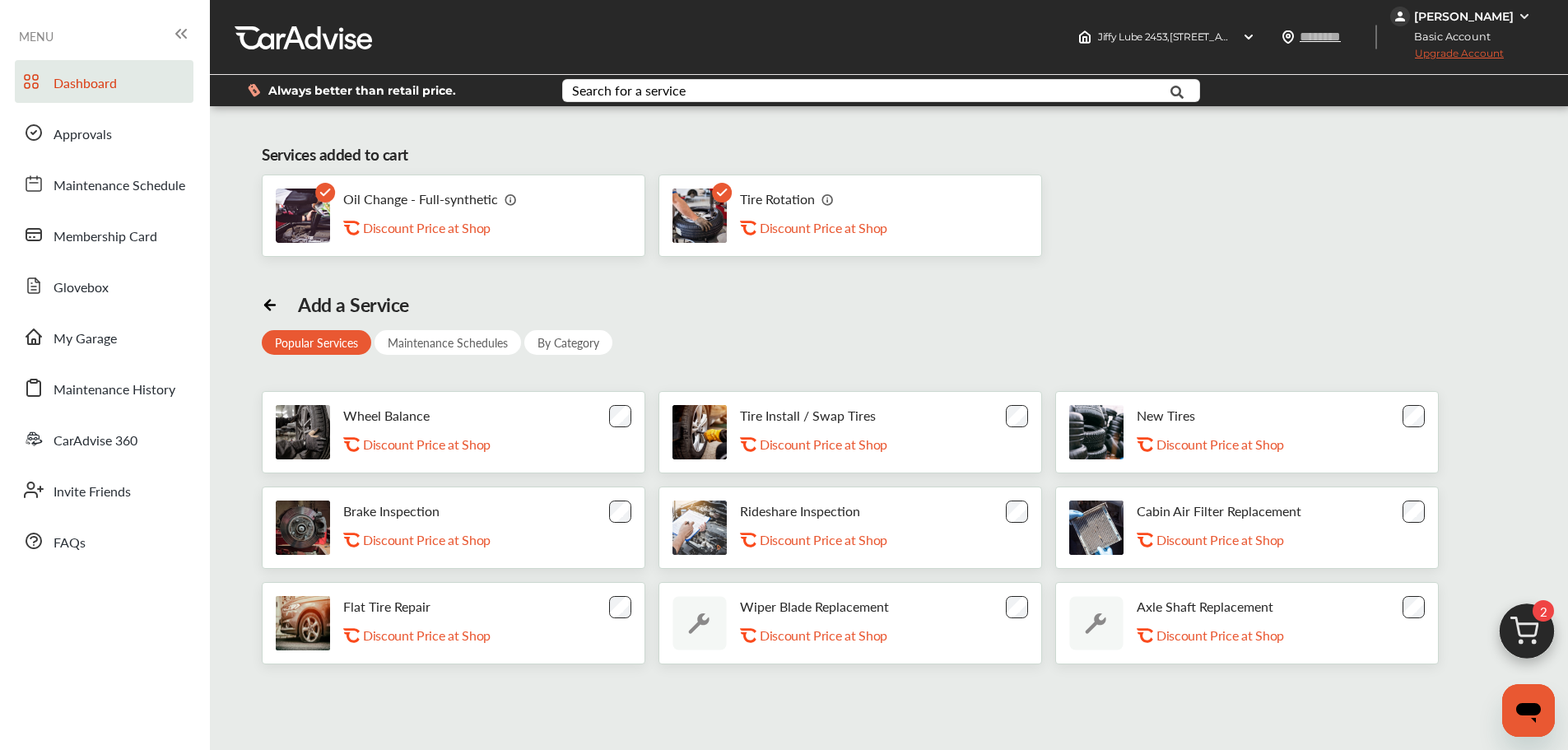
click at [138, 89] on link "Dashboard" at bounding box center [103, 82] width 178 height 43
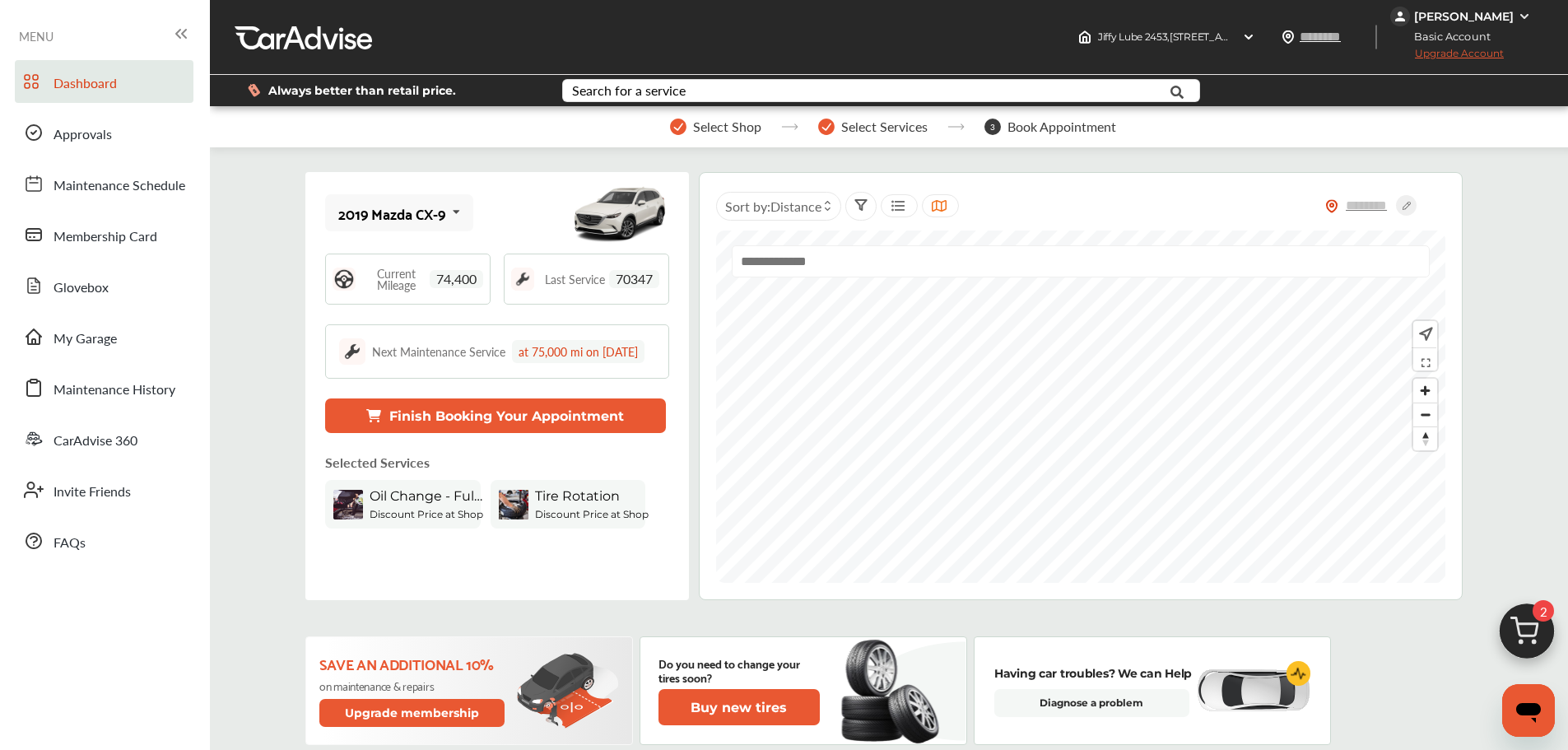
click at [1536, 637] on img at bounding box center [1527, 636] width 79 height 79
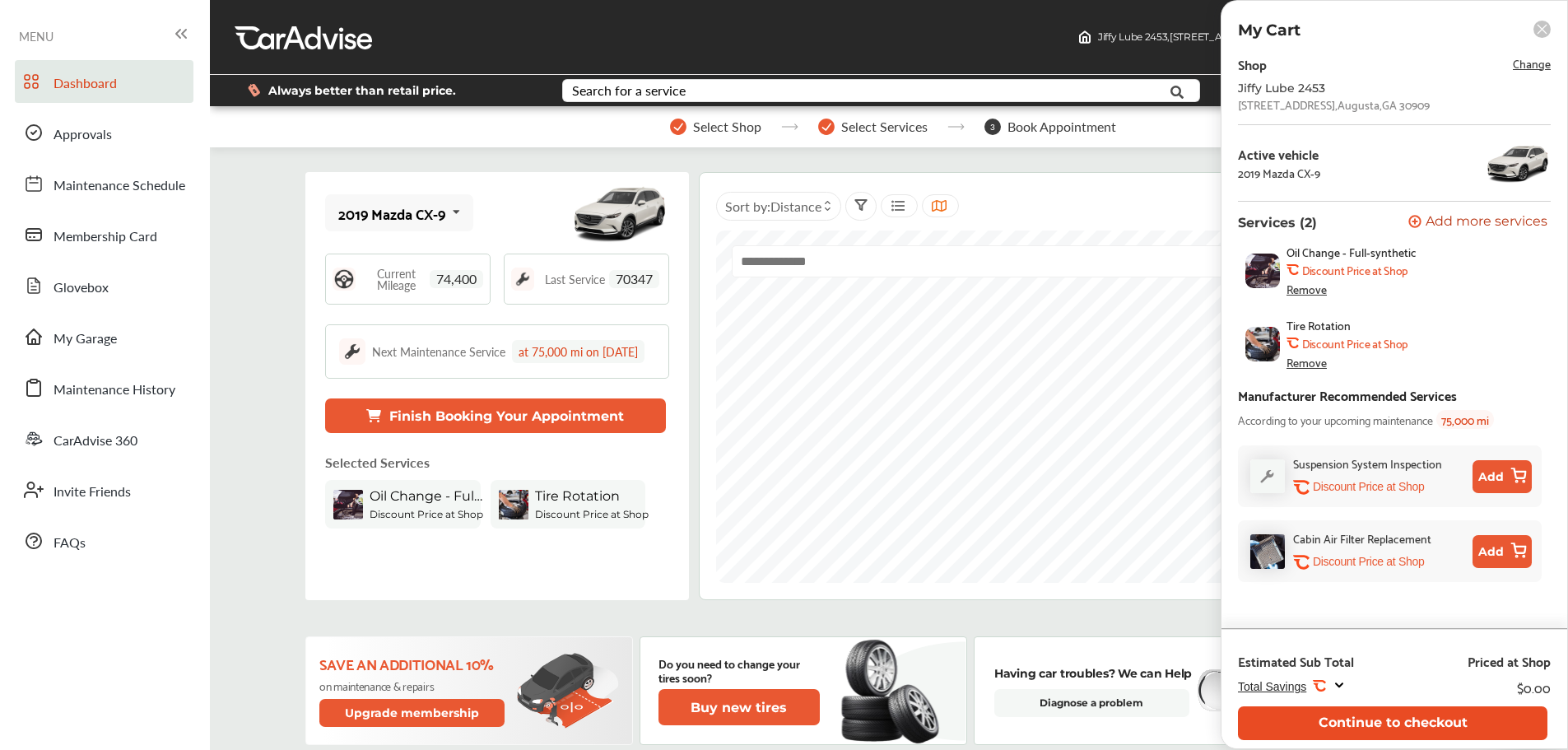
click at [1408, 726] on button "Continue to checkout" at bounding box center [1392, 723] width 309 height 34
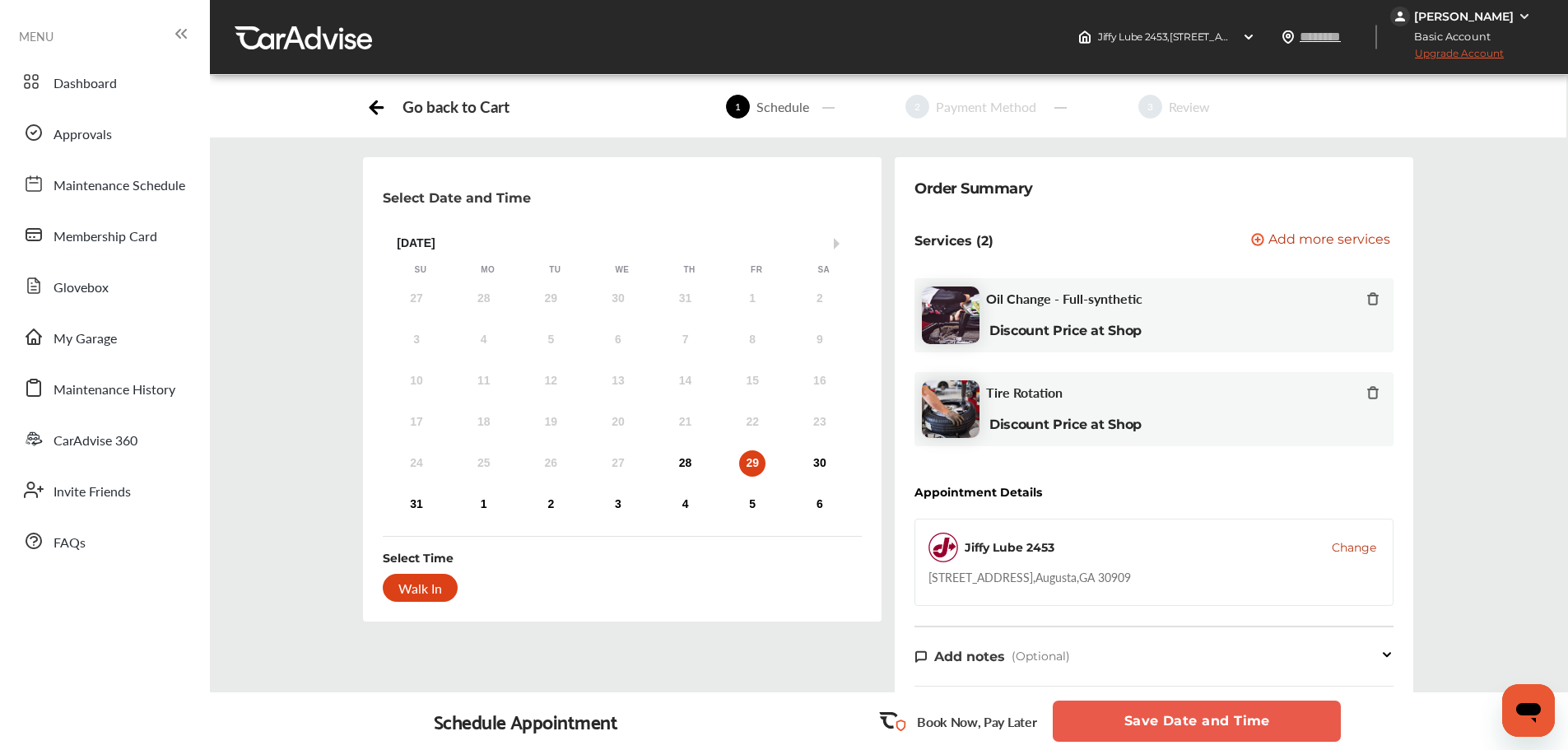
click at [1332, 545] on span "Change" at bounding box center [1354, 547] width 45 height 16
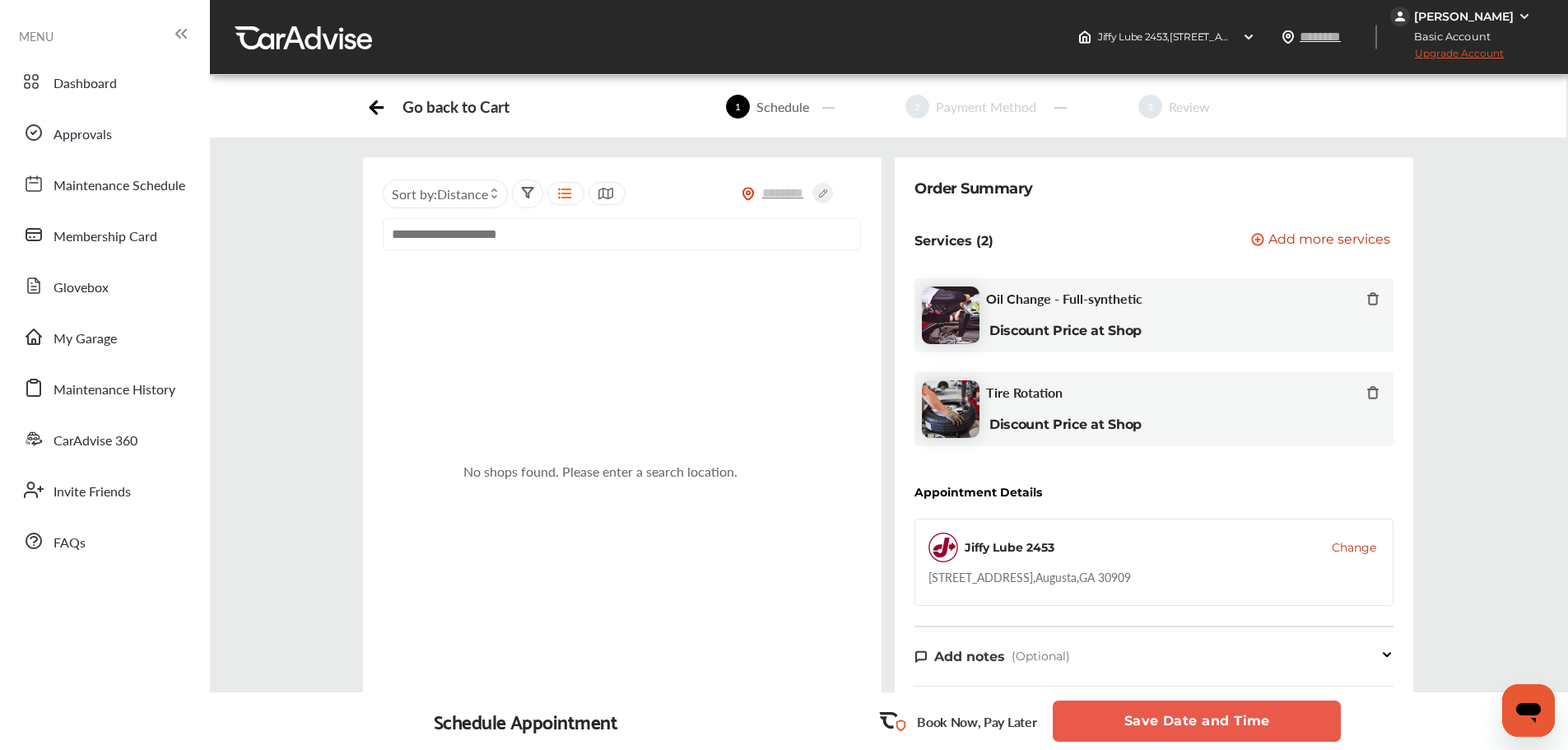
click at [527, 223] on input "text" at bounding box center [621, 234] width 478 height 32
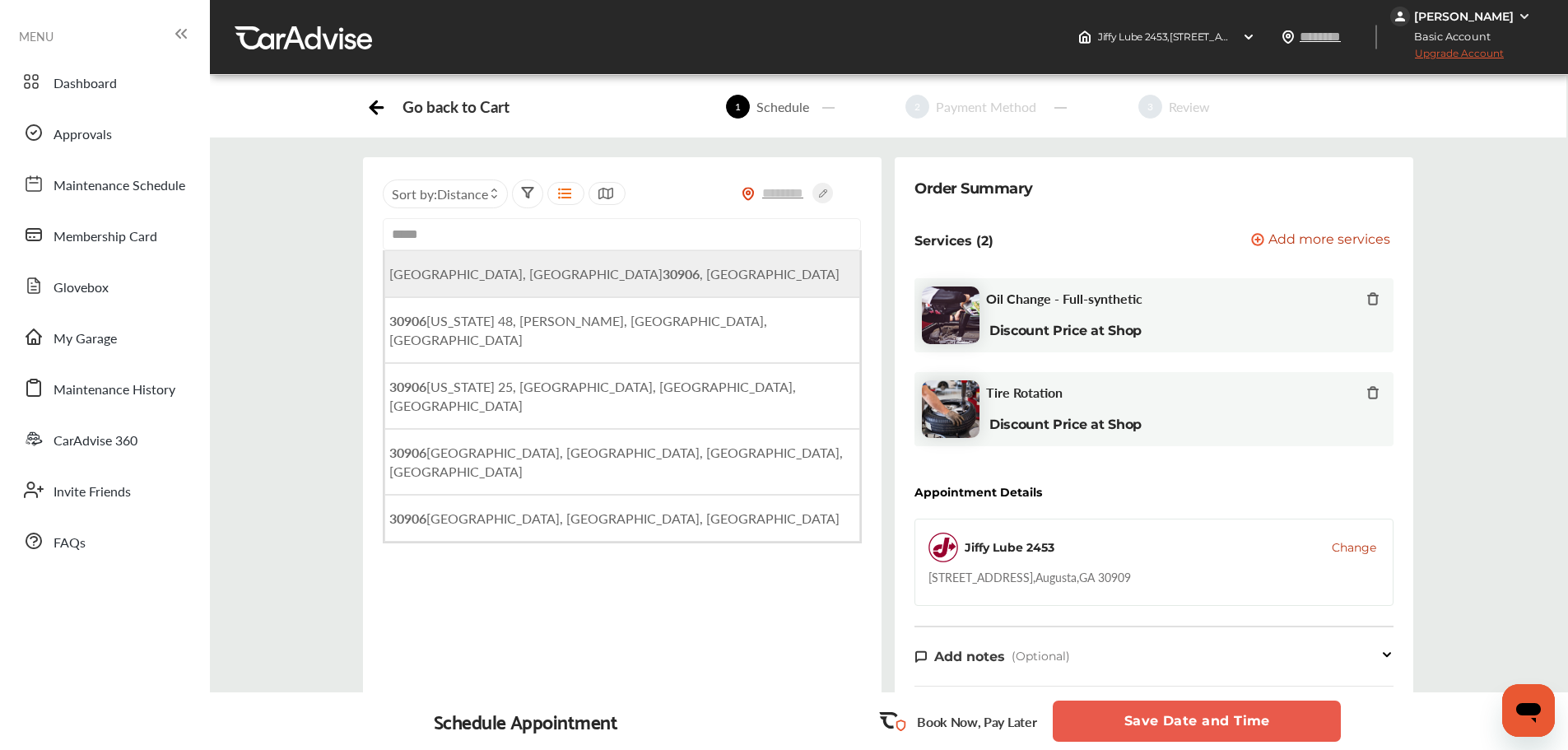
click at [512, 278] on span "[GEOGRAPHIC_DATA] , [GEOGRAPHIC_DATA]" at bounding box center [614, 274] width 450 height 19
type input "**********"
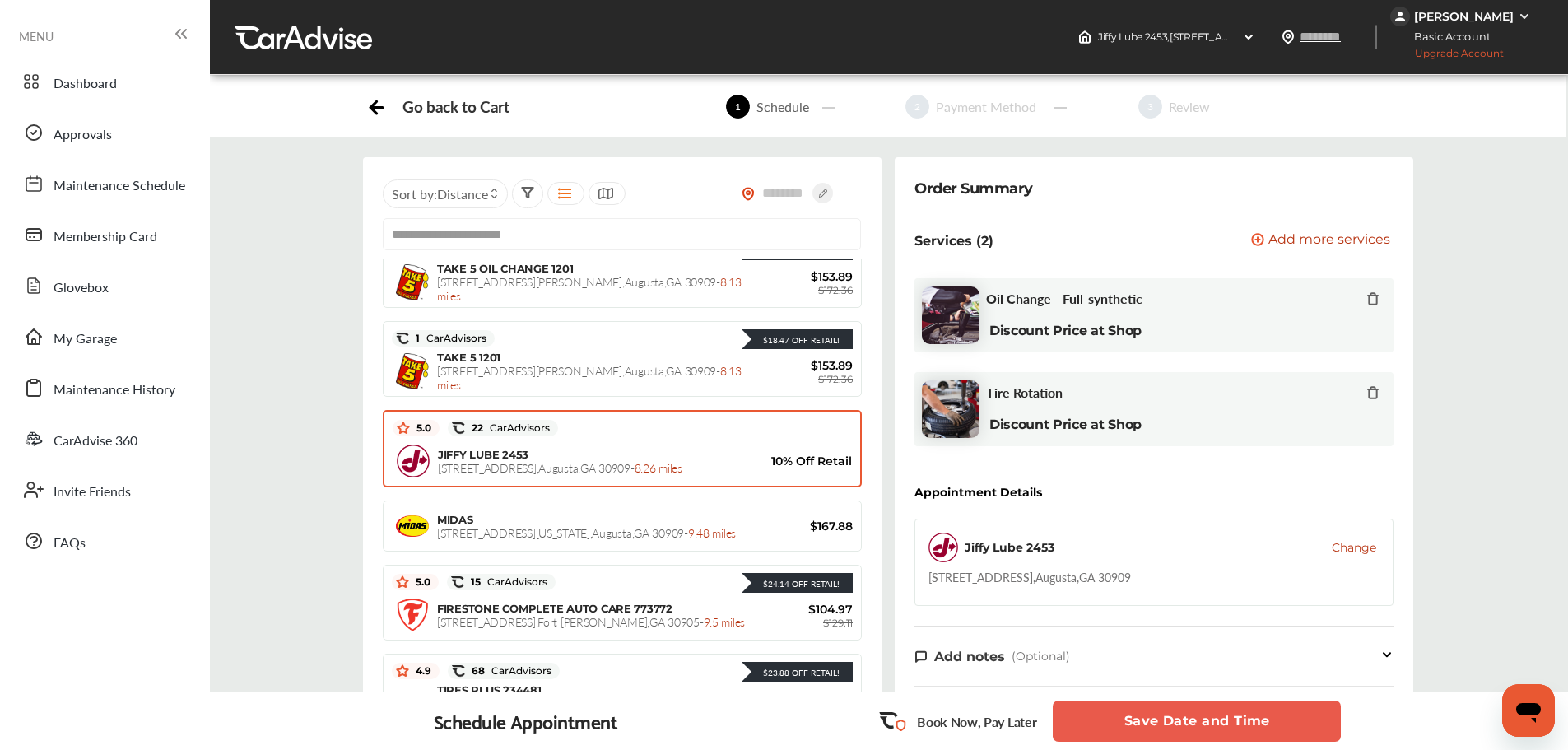
scroll to position [1313, 0]
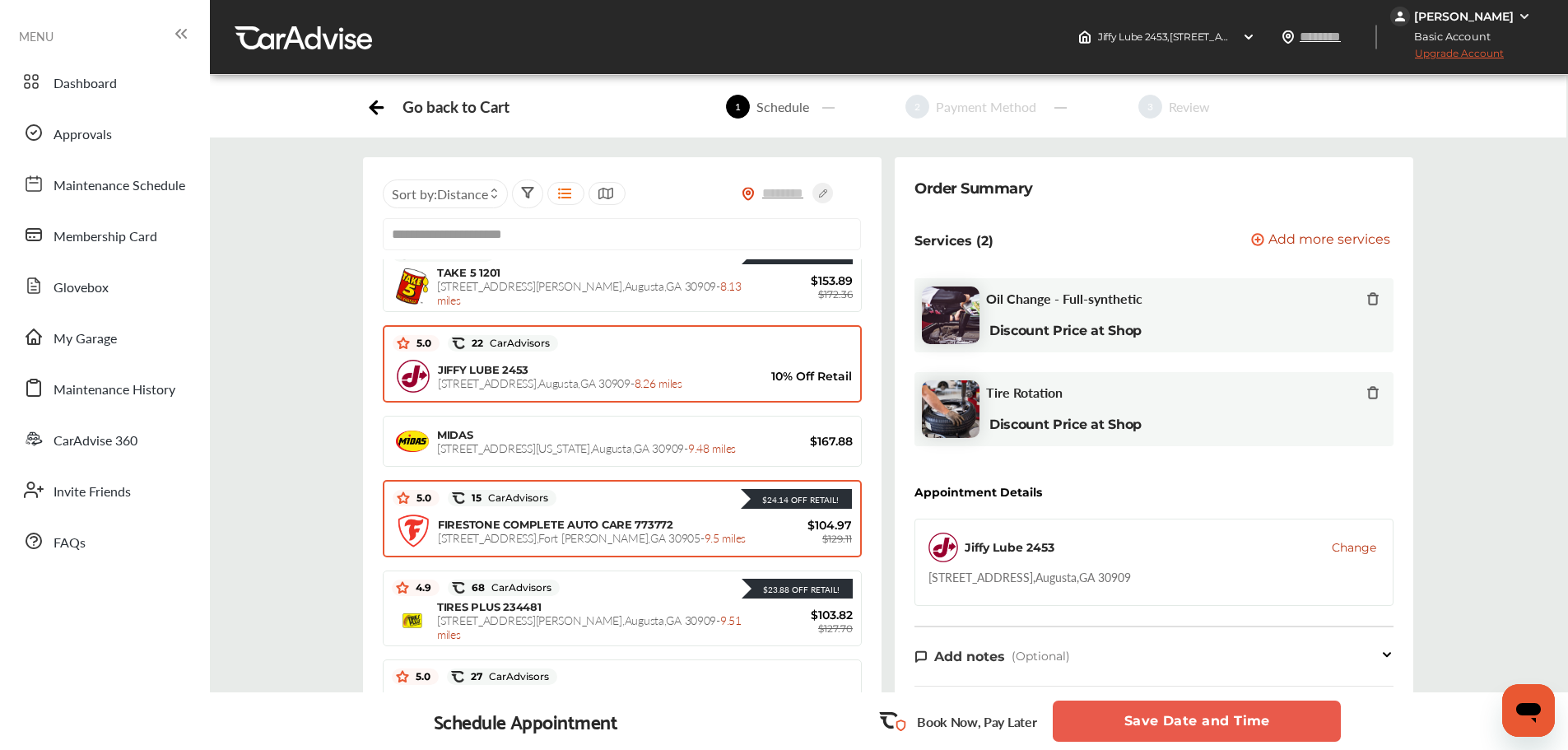
click at [664, 547] on div "FIRESTONE COMPLETE AUTO CARE 773772 [STREET_ADDRESS][PERSON_NAME] - 9.5 miles $…" at bounding box center [622, 531] width 459 height 41
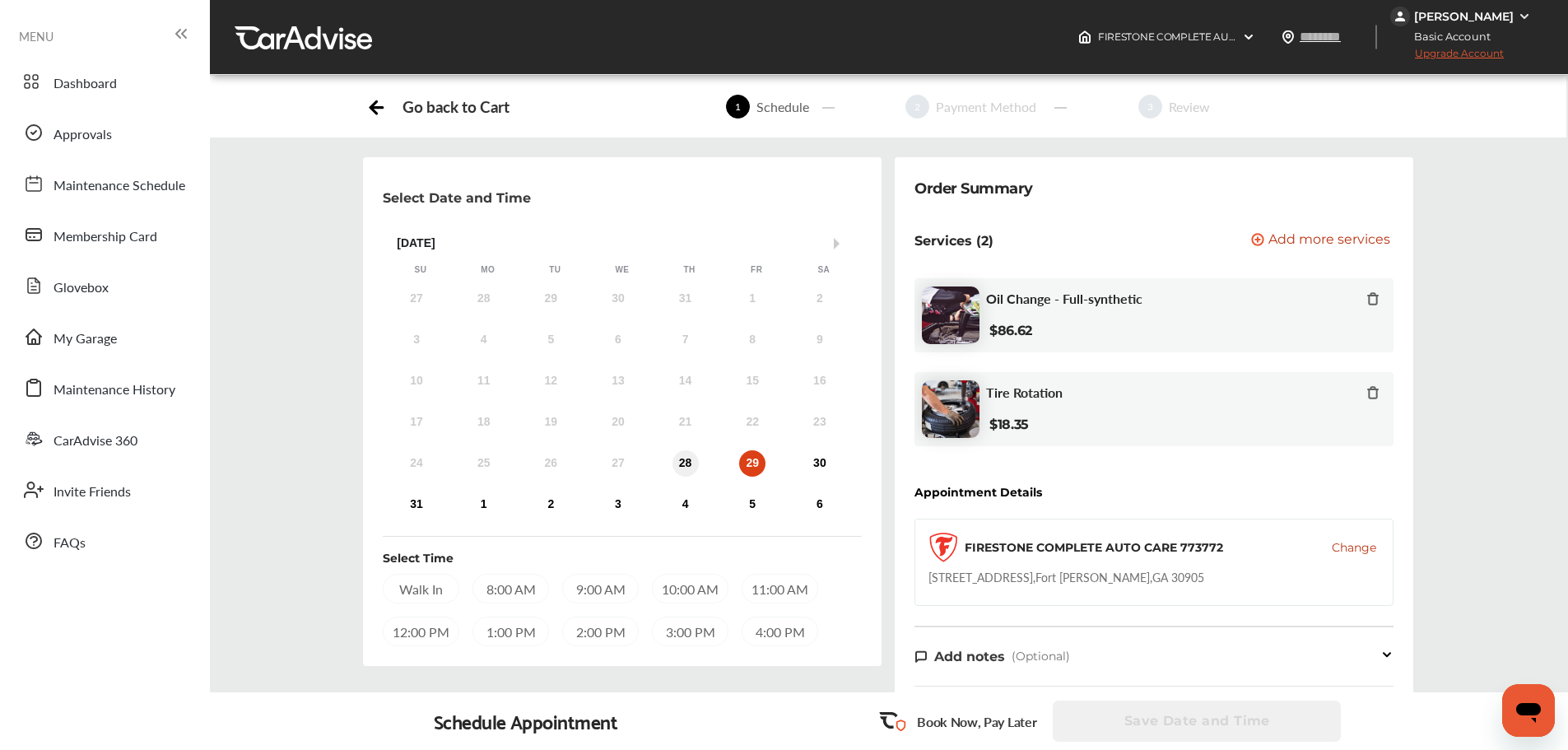
click at [689, 464] on div "28" at bounding box center [685, 463] width 27 height 27
click at [752, 464] on div "29" at bounding box center [752, 463] width 27 height 27
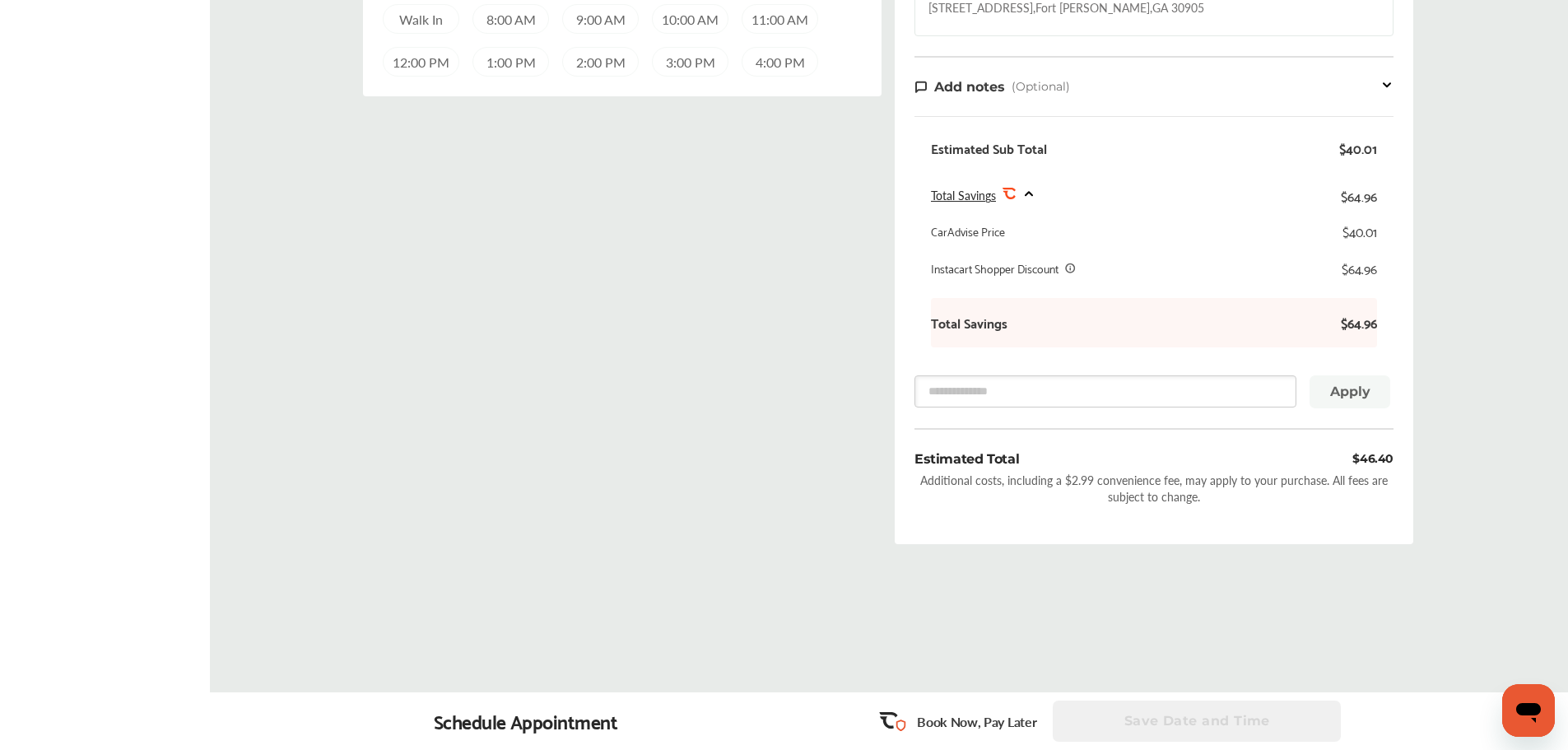
scroll to position [157, 0]
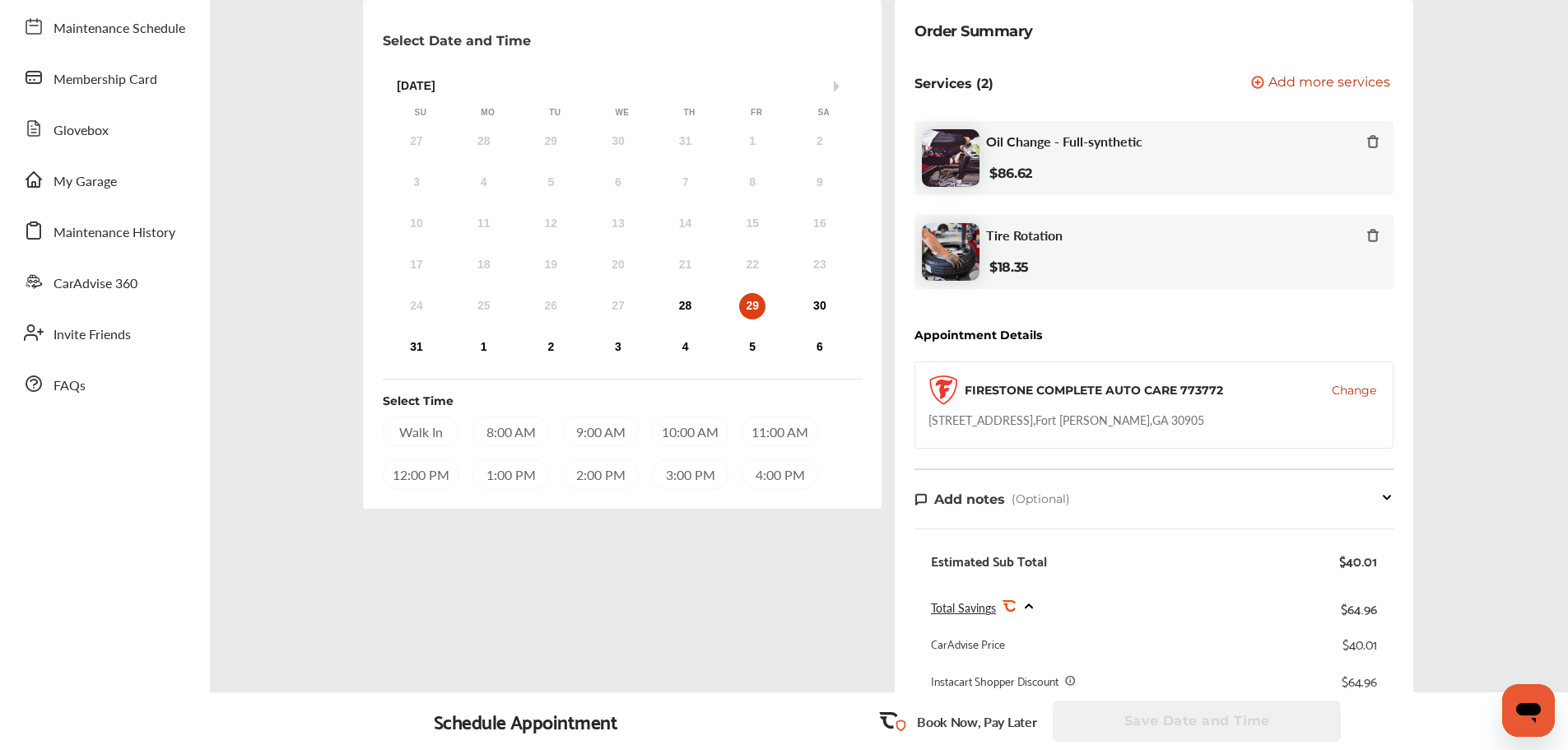
click at [619, 432] on div "9:00 AM" at bounding box center [600, 431] width 77 height 29
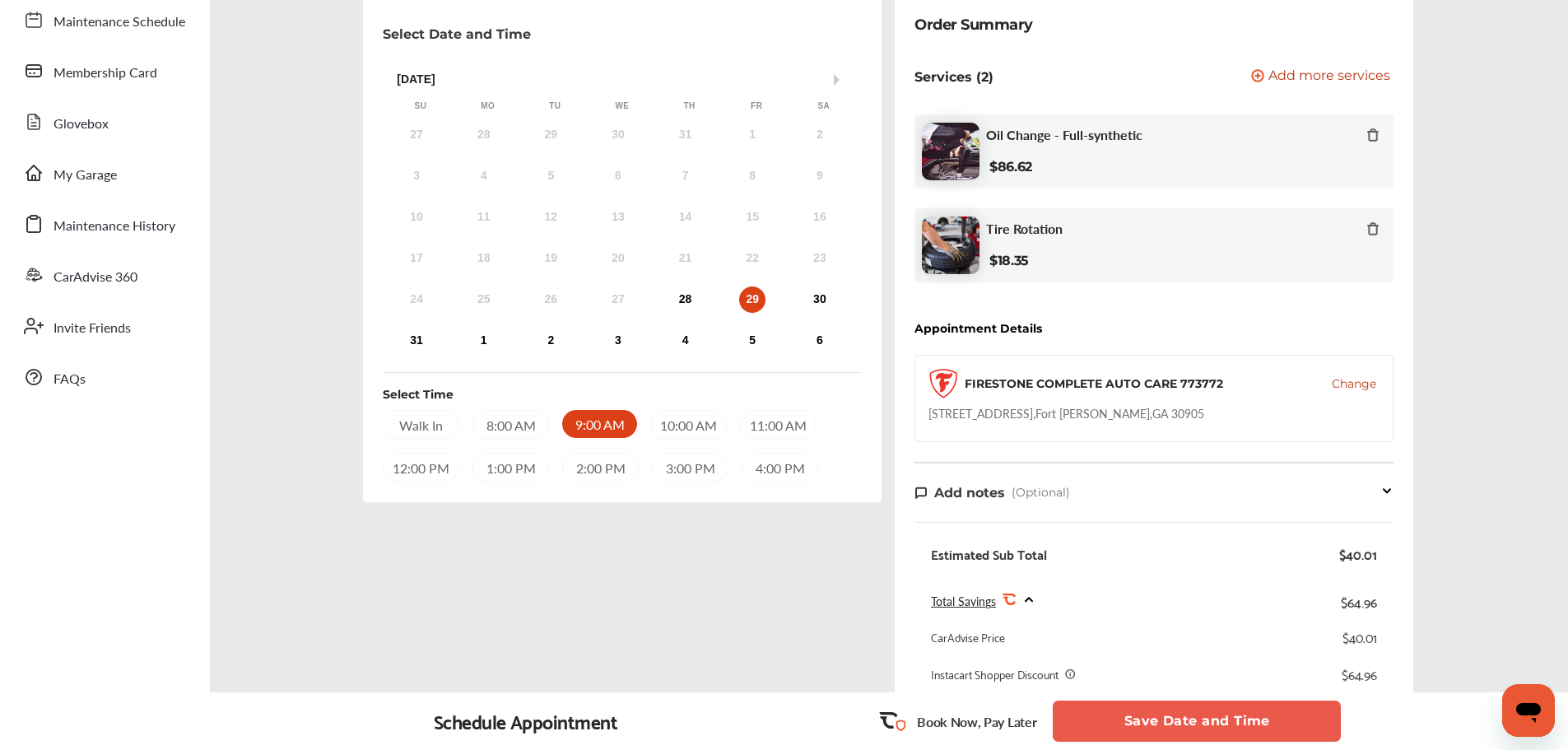
scroll to position [75, 0]
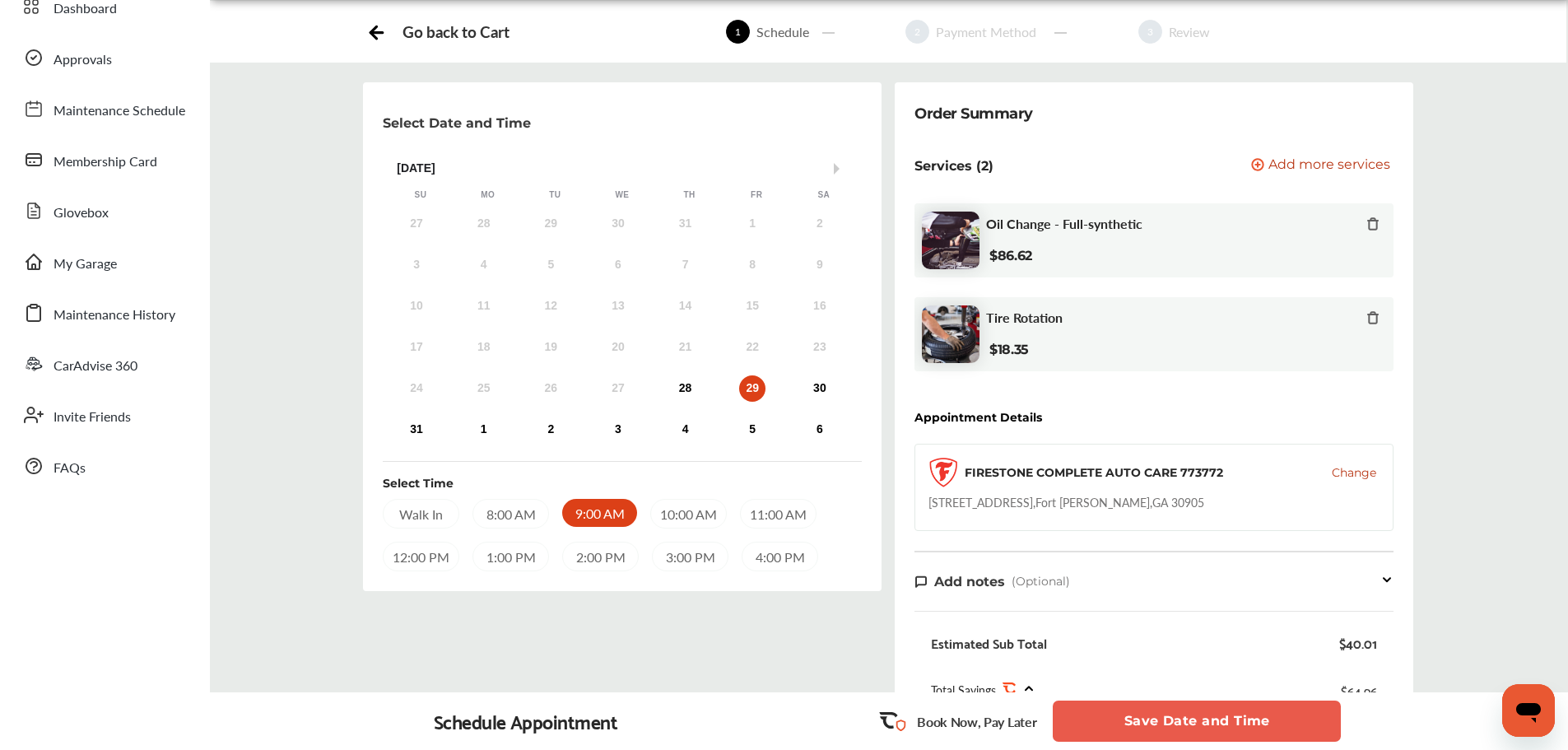
click at [1301, 173] on span "Add more services" at bounding box center [1328, 166] width 121 height 16
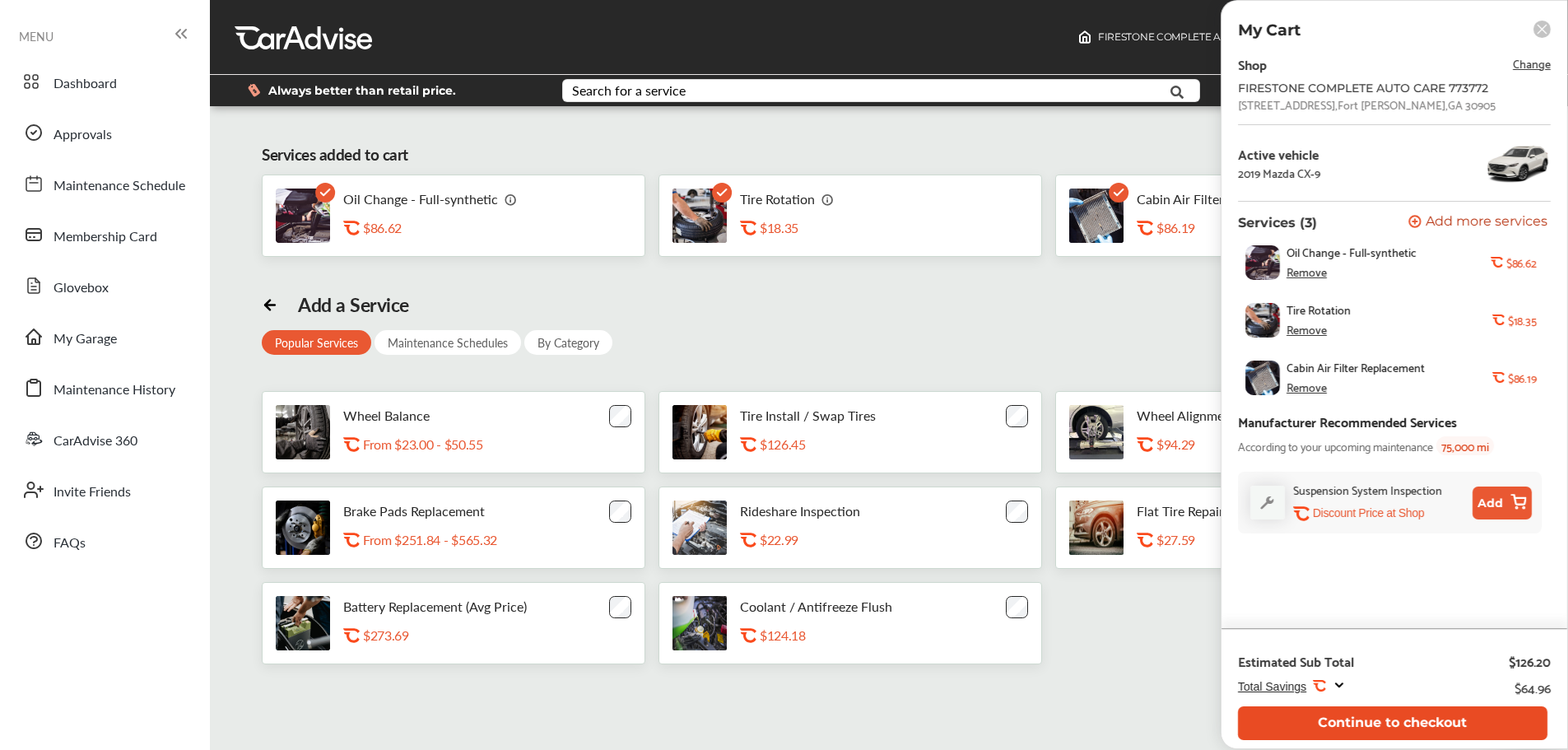
click at [1377, 716] on button "Continue to checkout" at bounding box center [1392, 723] width 309 height 34
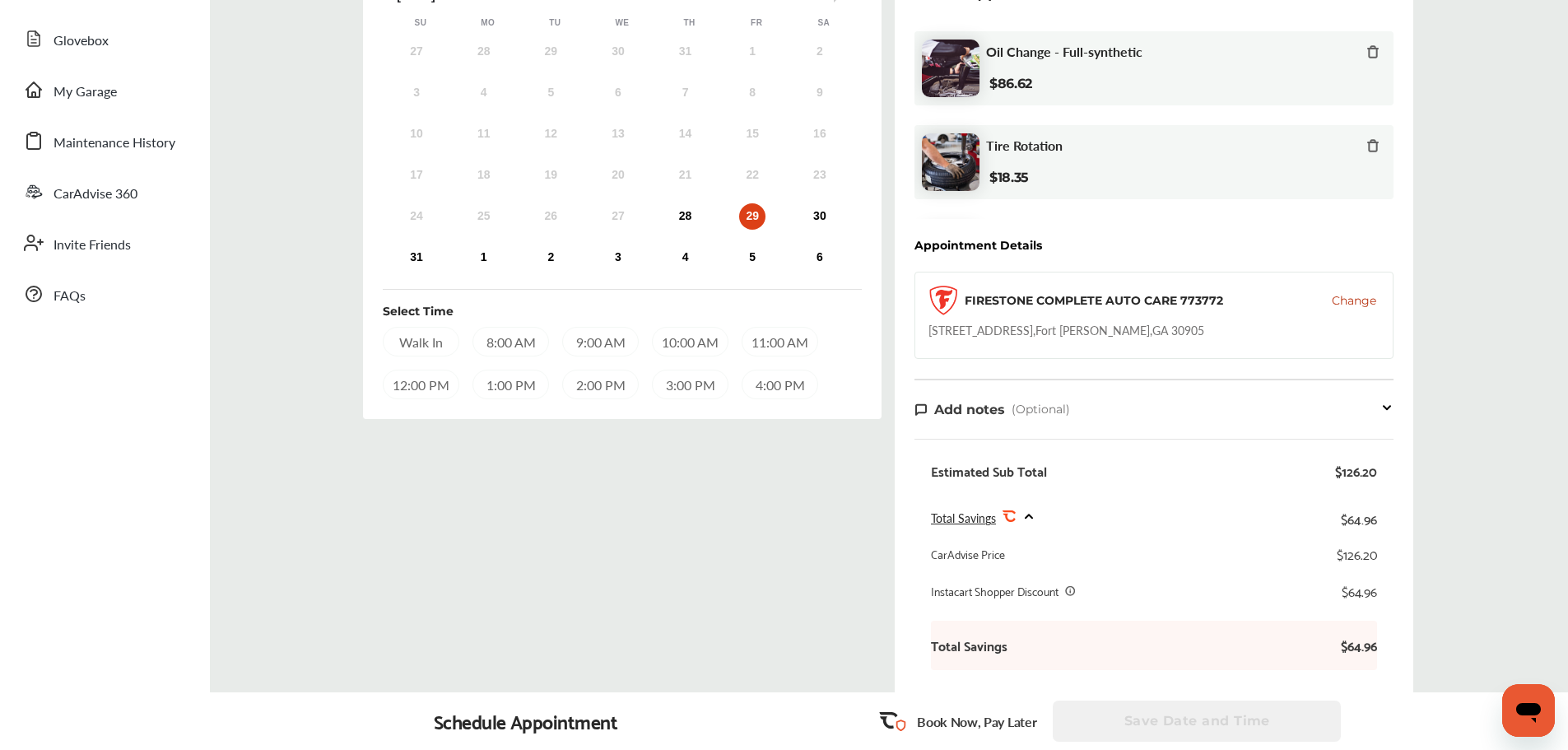
scroll to position [74, 0]
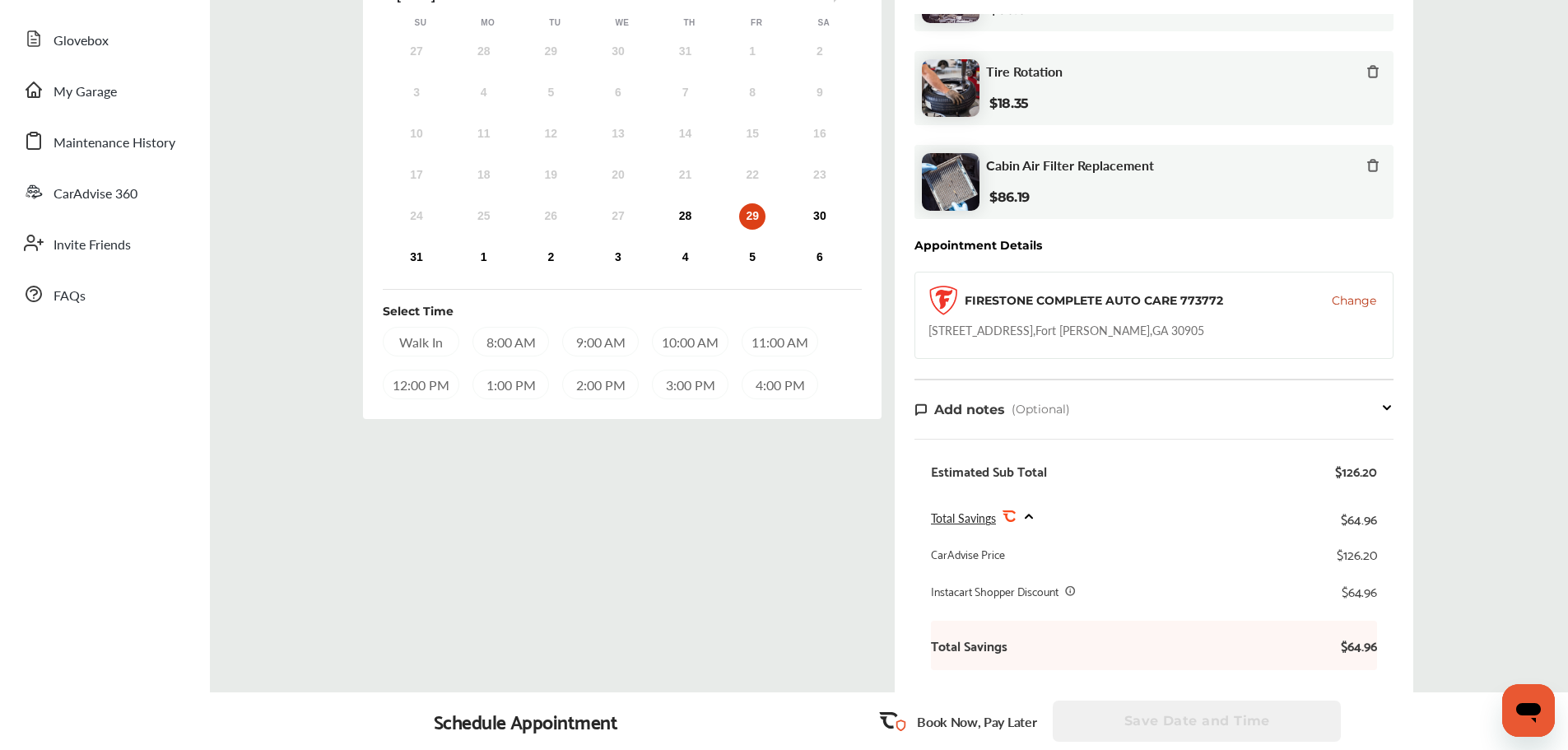
click at [1366, 168] on icon at bounding box center [1372, 165] width 13 height 13
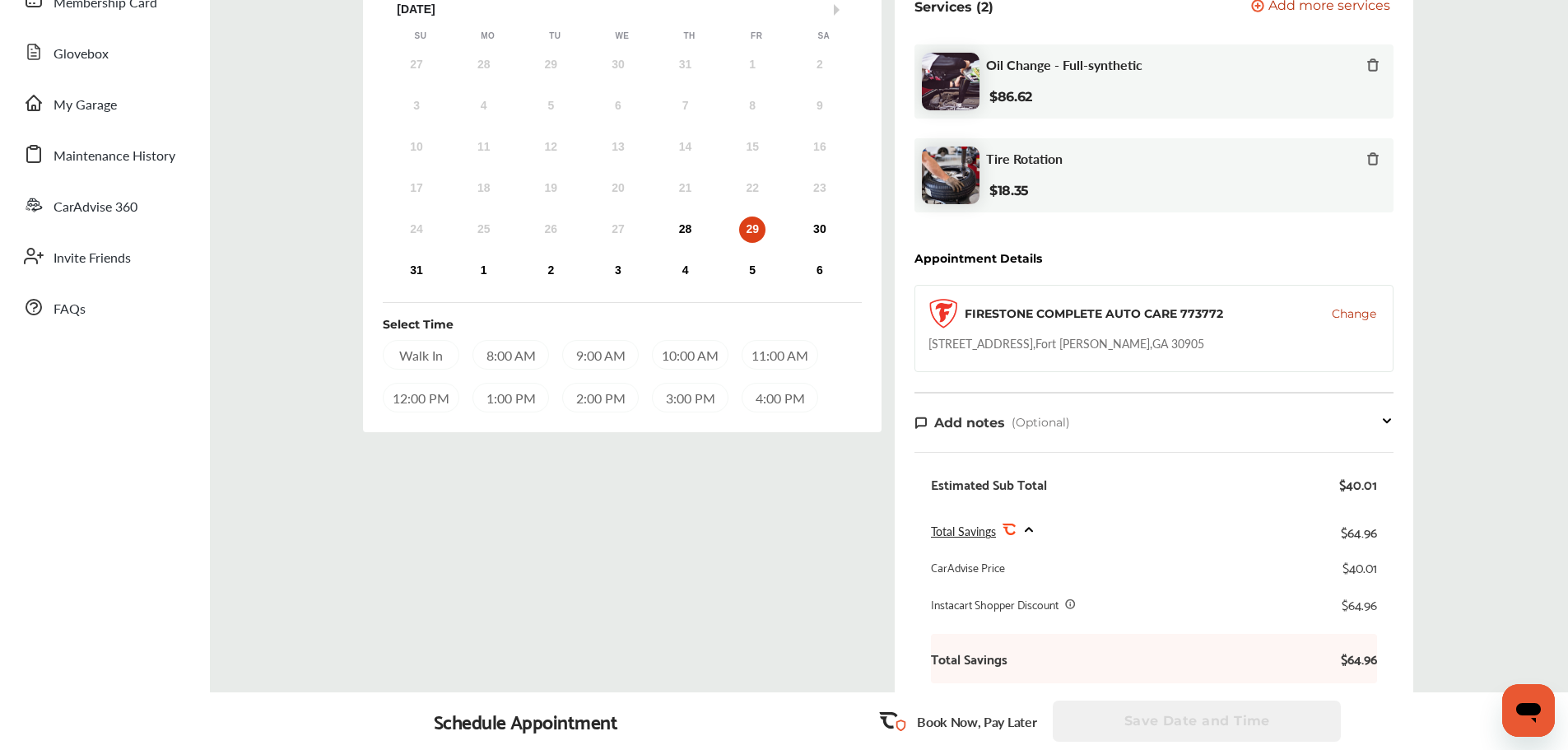
scroll to position [0, 0]
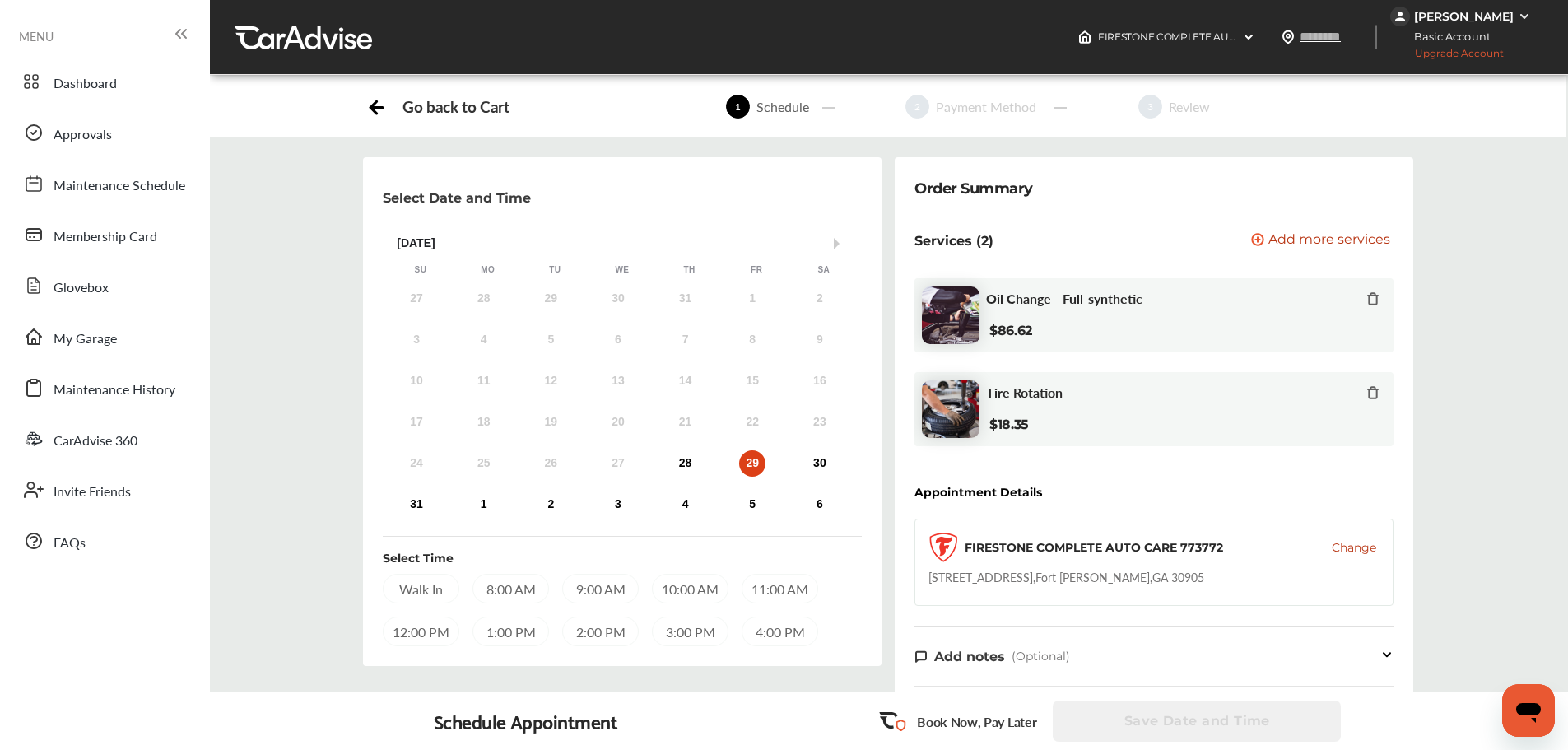
click at [614, 584] on div "9:00 AM" at bounding box center [600, 589] width 77 height 29
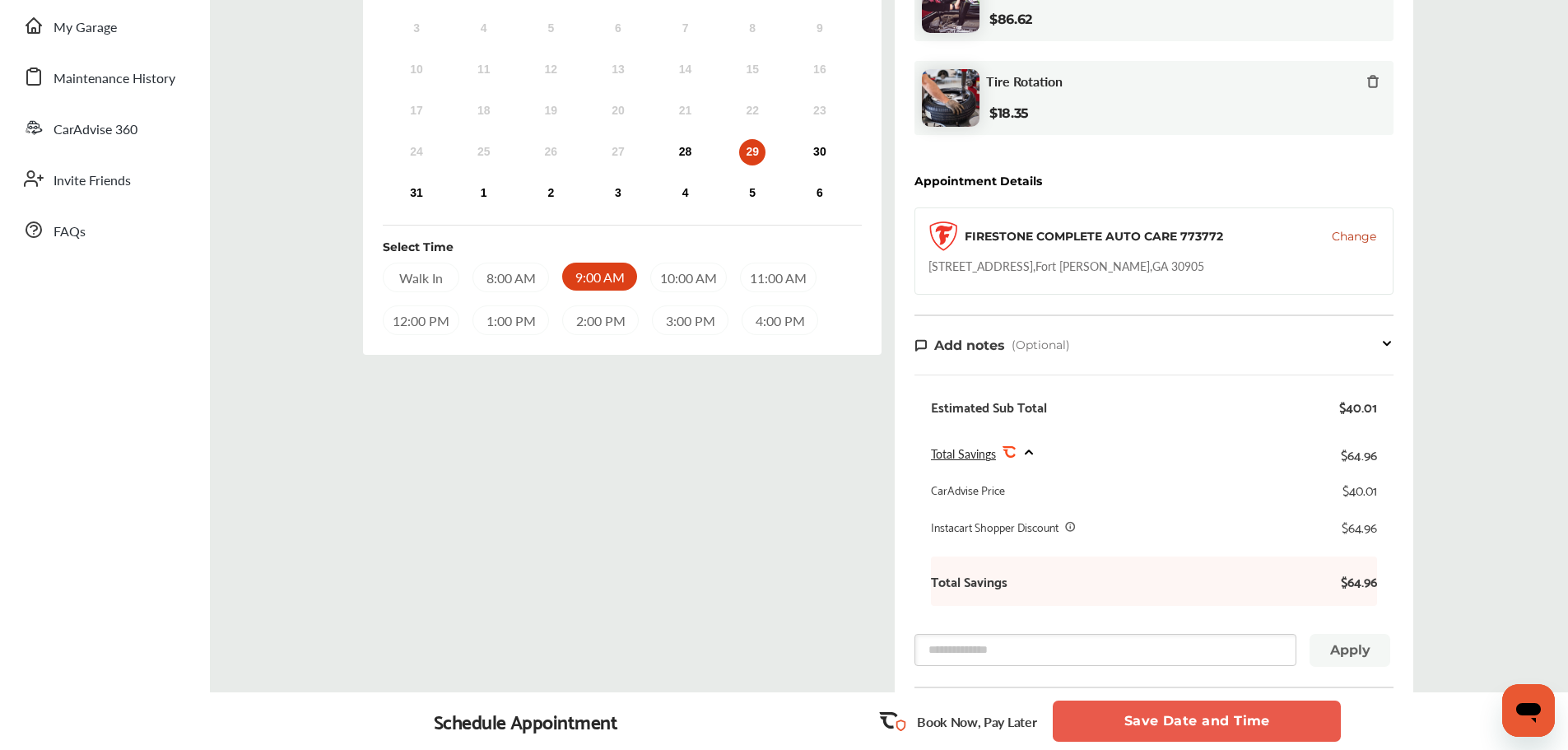
scroll to position [329, 0]
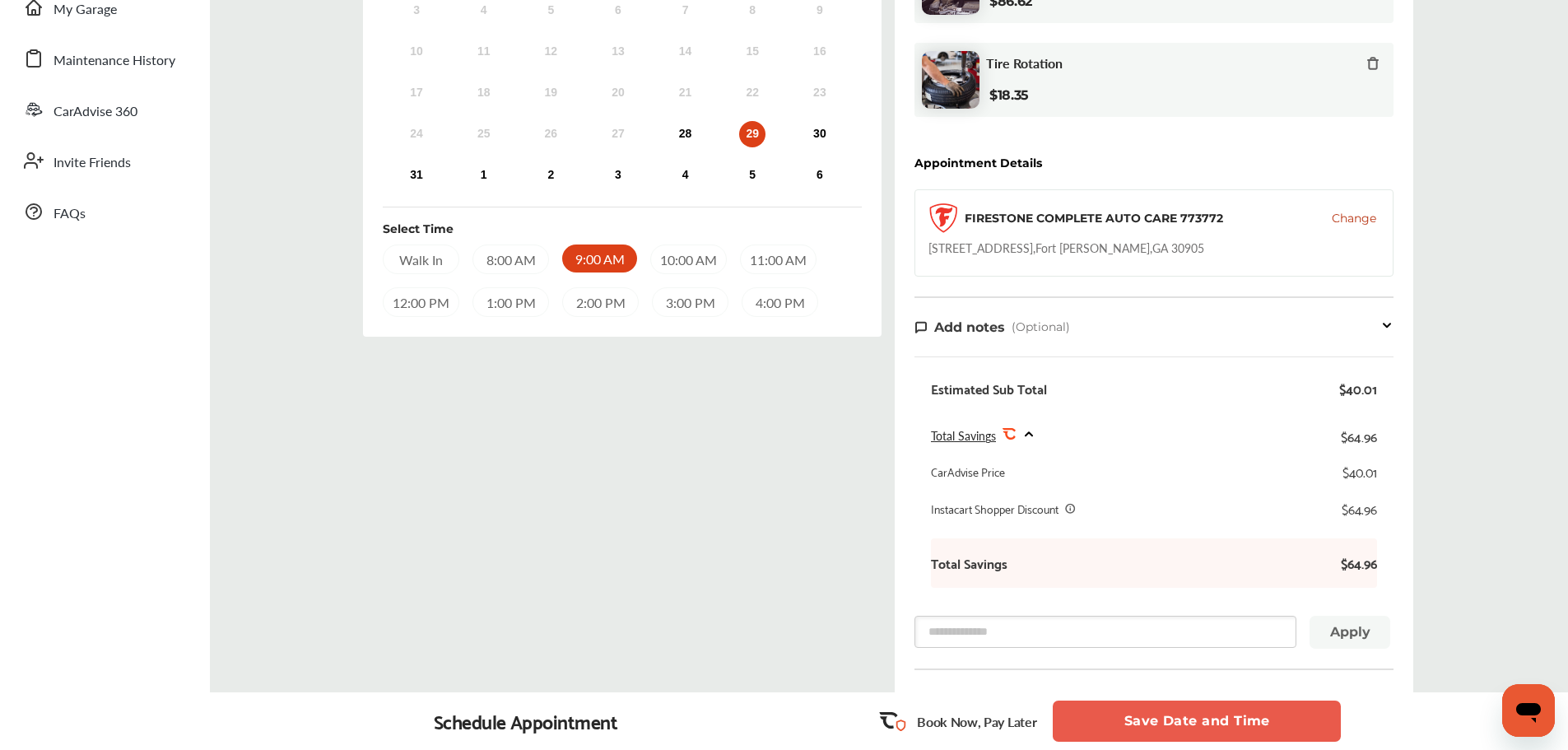
click at [1216, 722] on button "Save Date and Time" at bounding box center [1197, 722] width 288 height 41
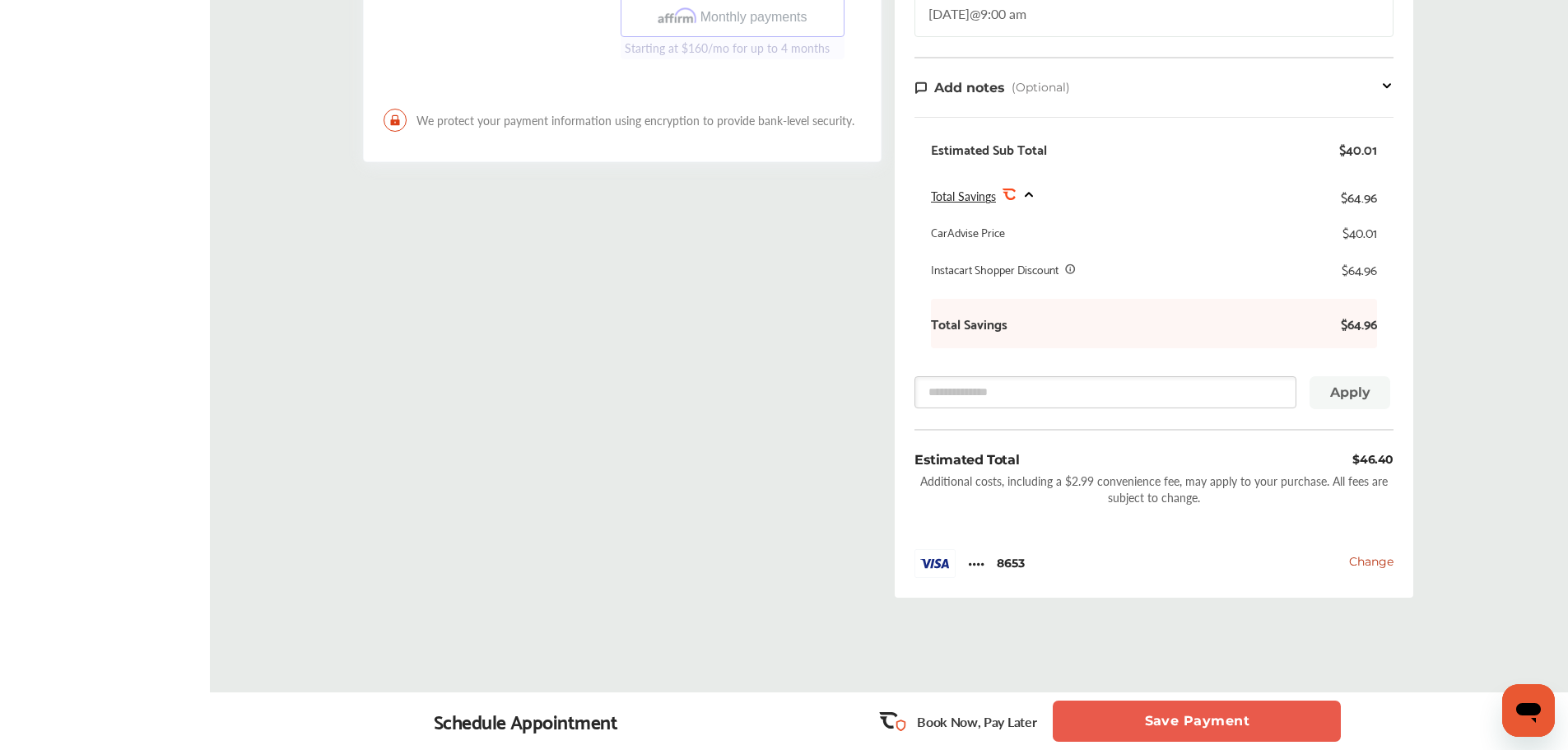
scroll to position [641, 0]
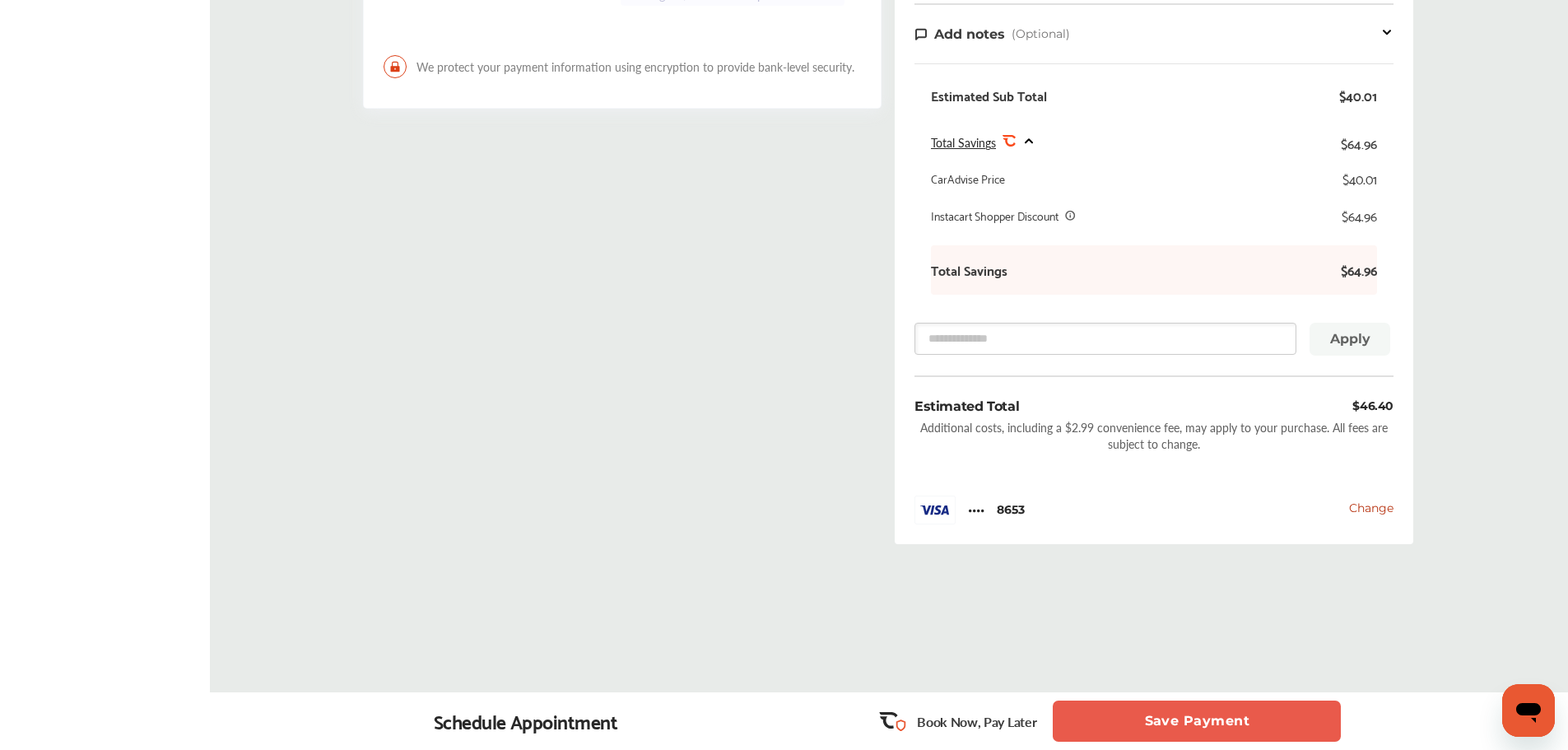
click at [1202, 739] on button "Save Payment" at bounding box center [1197, 722] width 288 height 41
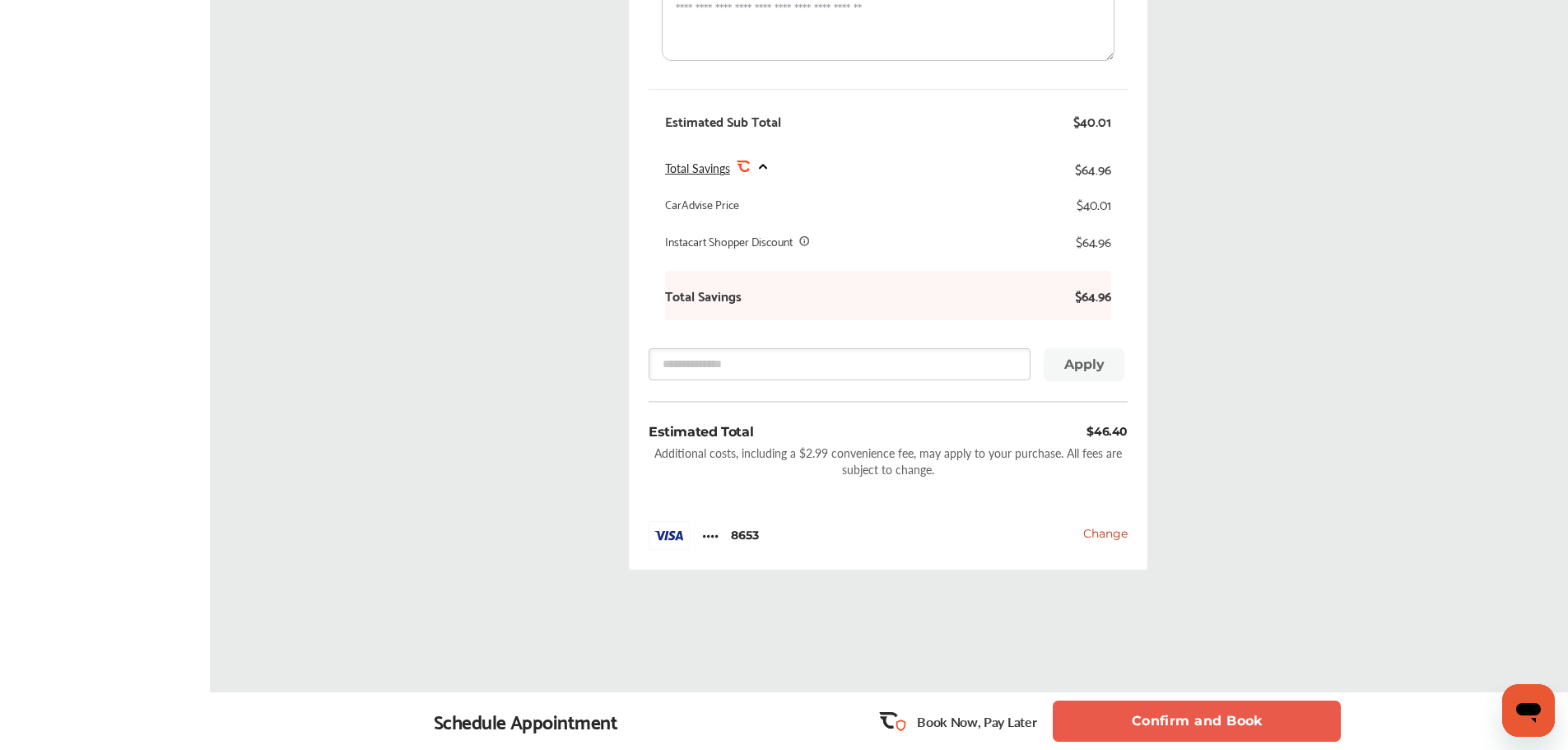
scroll to position [777, 0]
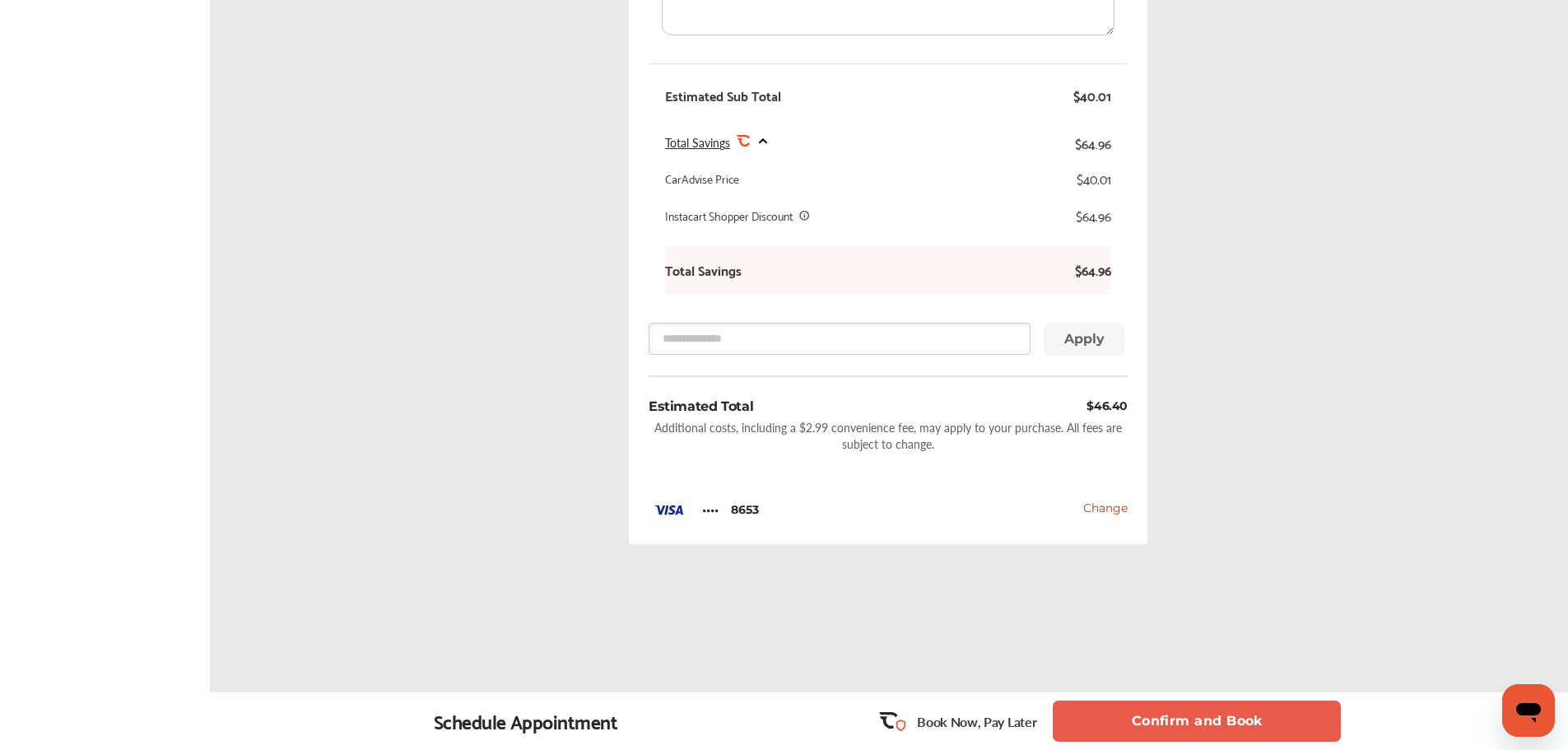
click at [1211, 722] on button "Confirm and Book" at bounding box center [1197, 722] width 288 height 41
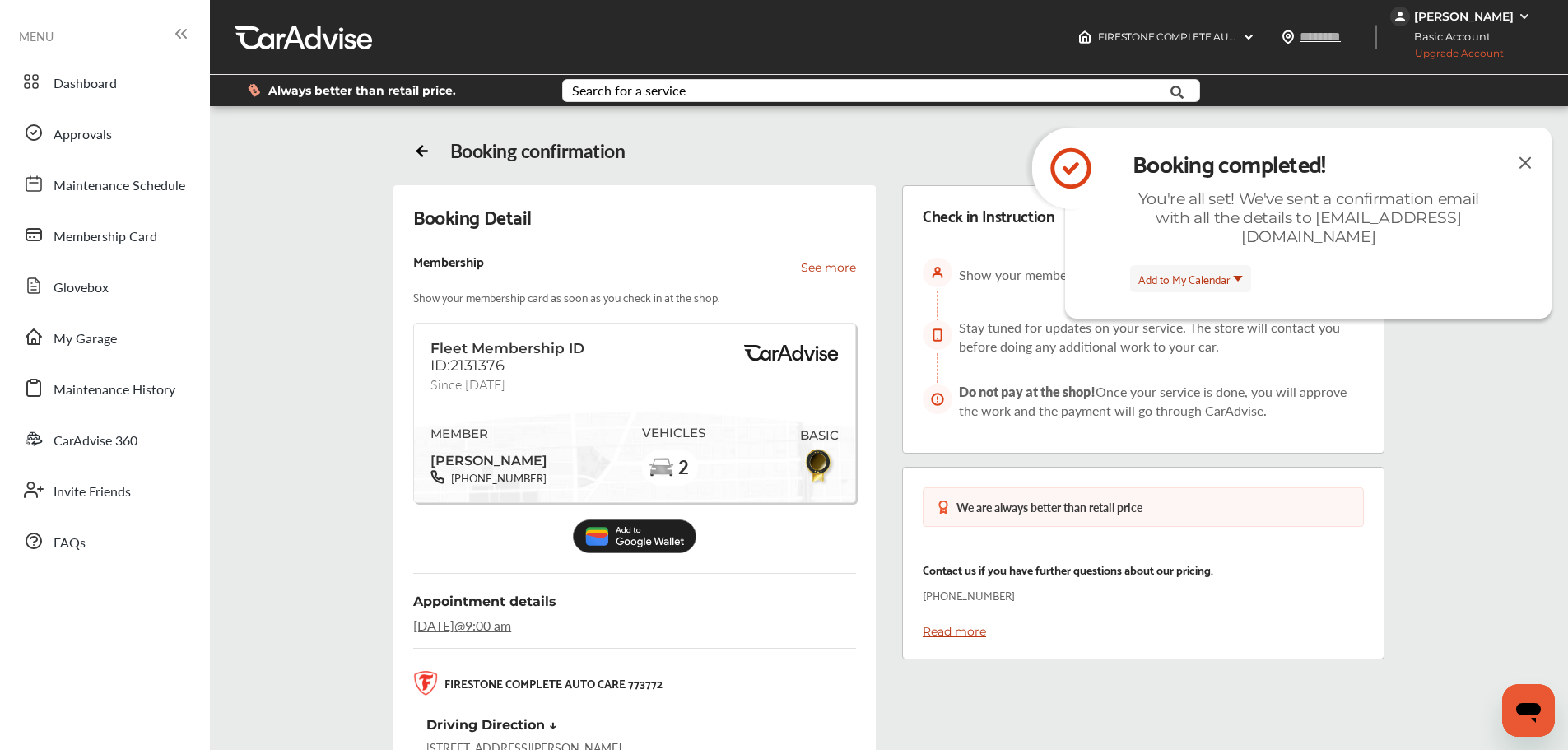
click at [1521, 164] on img at bounding box center [1525, 163] width 20 height 21
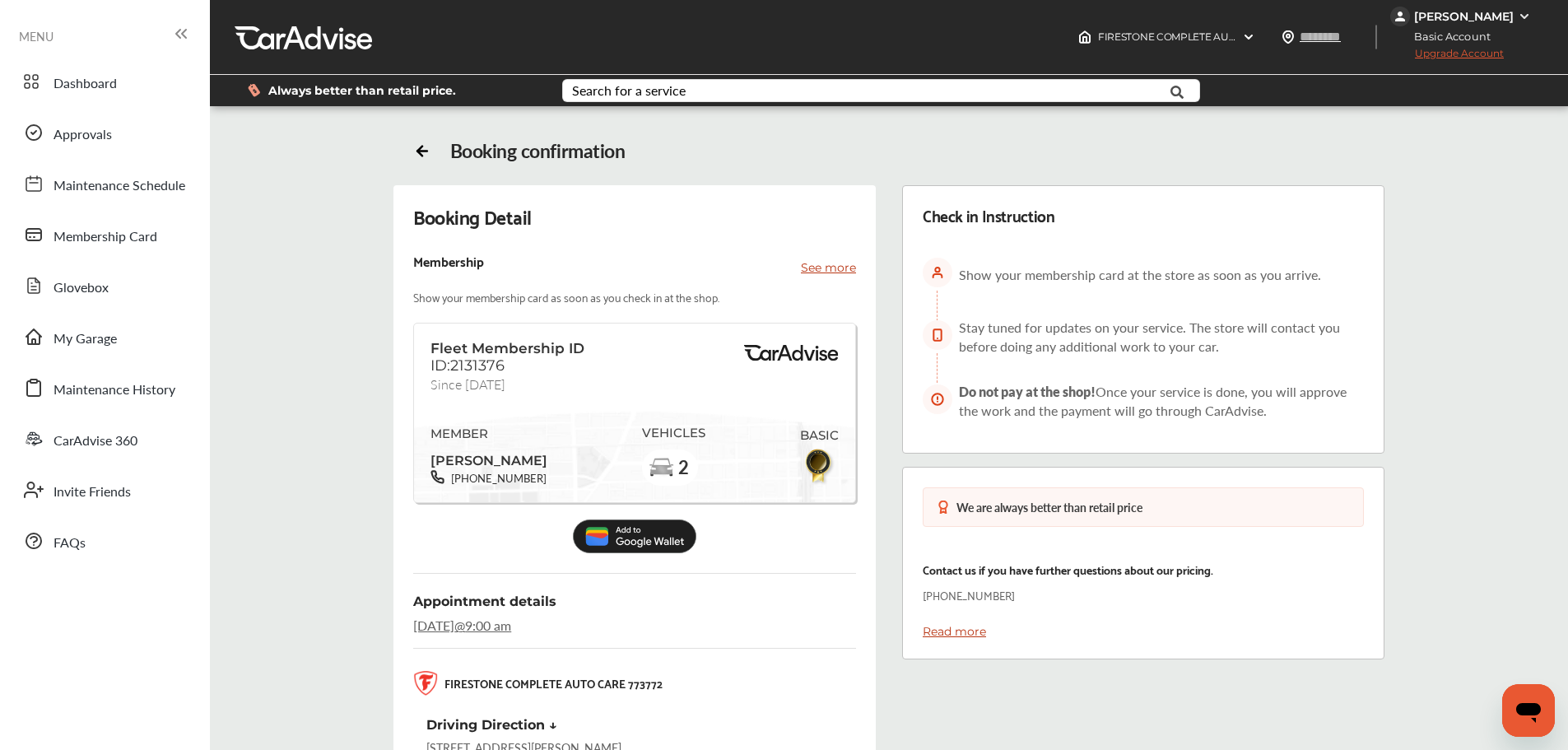
click at [610, 539] on img at bounding box center [634, 536] width 123 height 34
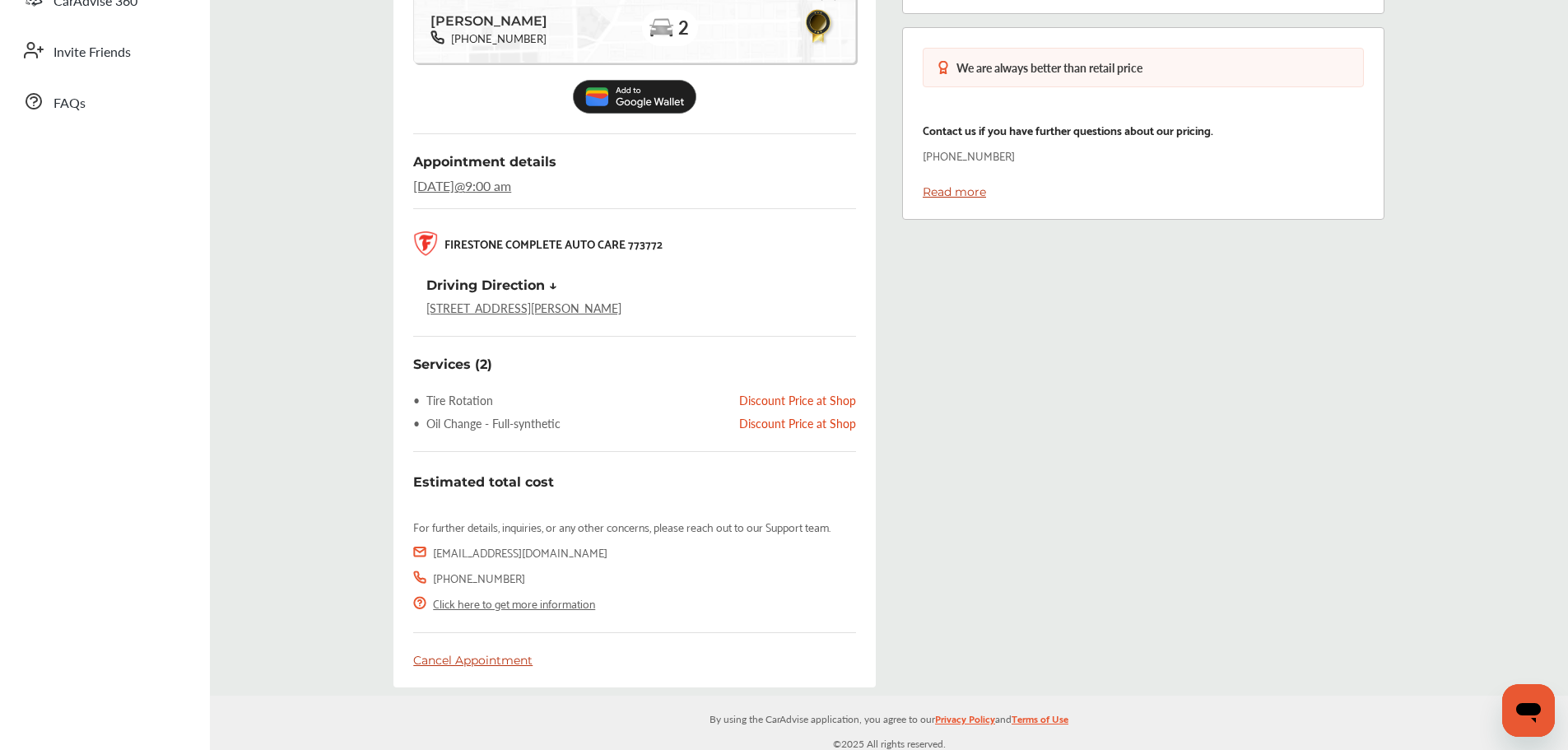
scroll to position [116, 0]
